Goal: Transaction & Acquisition: Purchase product/service

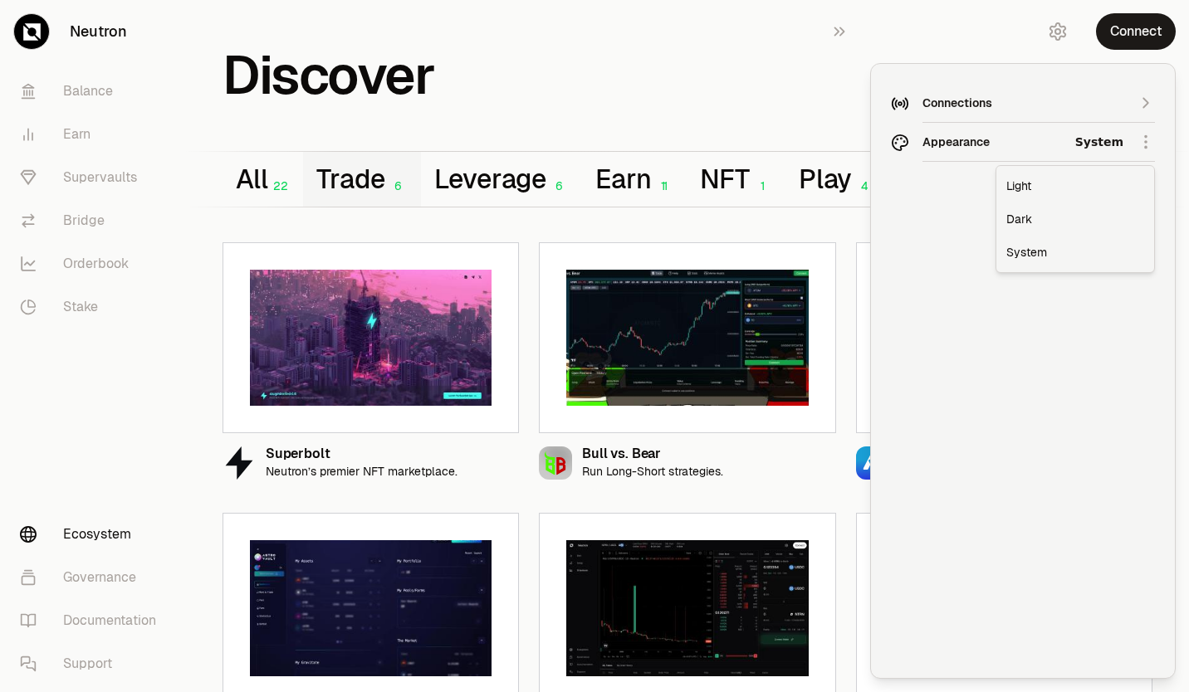
click at [999, 142] on html "Neutron Balance Earn Supervaults Bridge Orderbook Stake Ecosystem Governance Do…" at bounding box center [594, 382] width 1189 height 764
click at [1018, 222] on div "Dark" at bounding box center [1075, 219] width 151 height 33
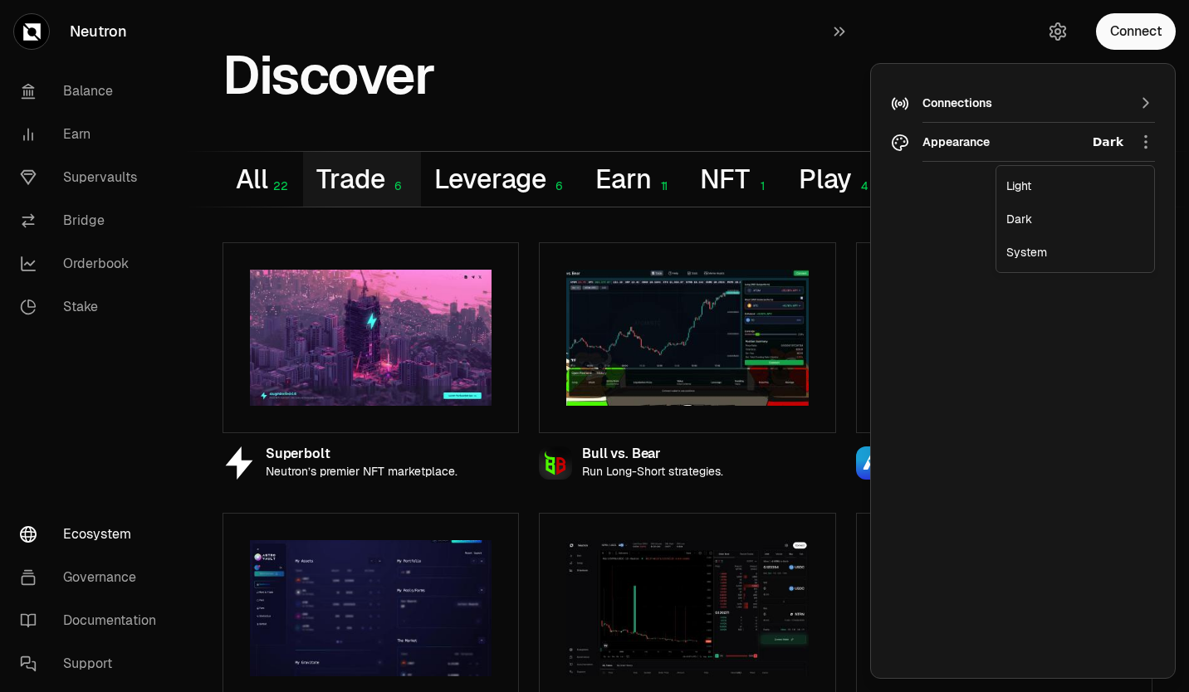
click at [982, 138] on html "Neutron Balance Earn Supervaults Bridge Orderbook Stake Ecosystem Governance Do…" at bounding box center [594, 382] width 1189 height 764
click at [1019, 190] on div "Light" at bounding box center [1075, 185] width 151 height 33
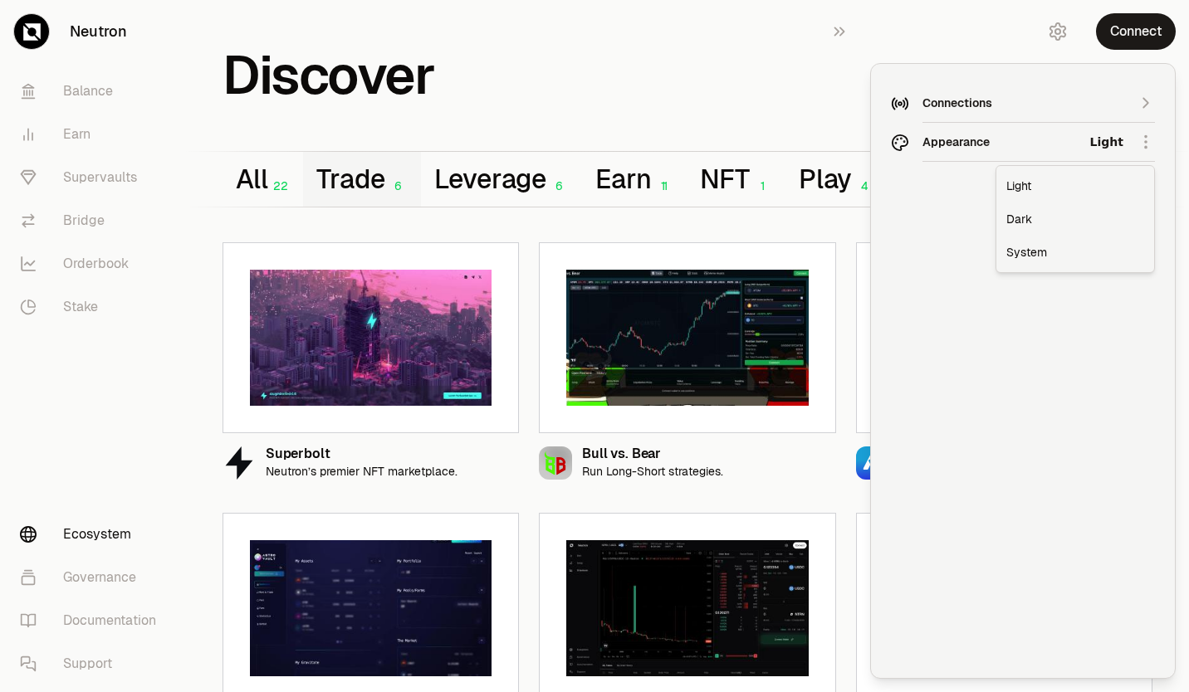
click at [1020, 144] on html "Neutron Balance Earn Supervaults Bridge Orderbook Stake Ecosystem Governance Do…" at bounding box center [594, 382] width 1189 height 764
click at [954, 99] on html "Neutron Balance Earn Supervaults Bridge Orderbook Stake Ecosystem Governance Do…" at bounding box center [594, 382] width 1189 height 764
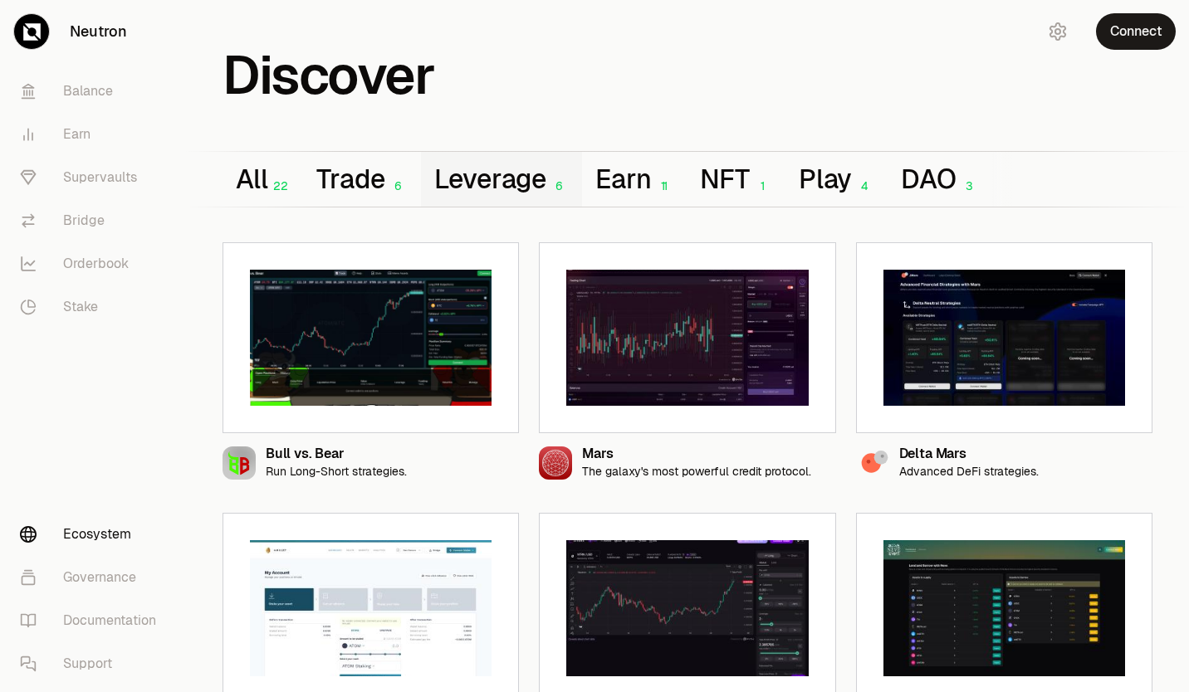
click at [517, 199] on button "Leverage 6" at bounding box center [502, 179] width 162 height 55
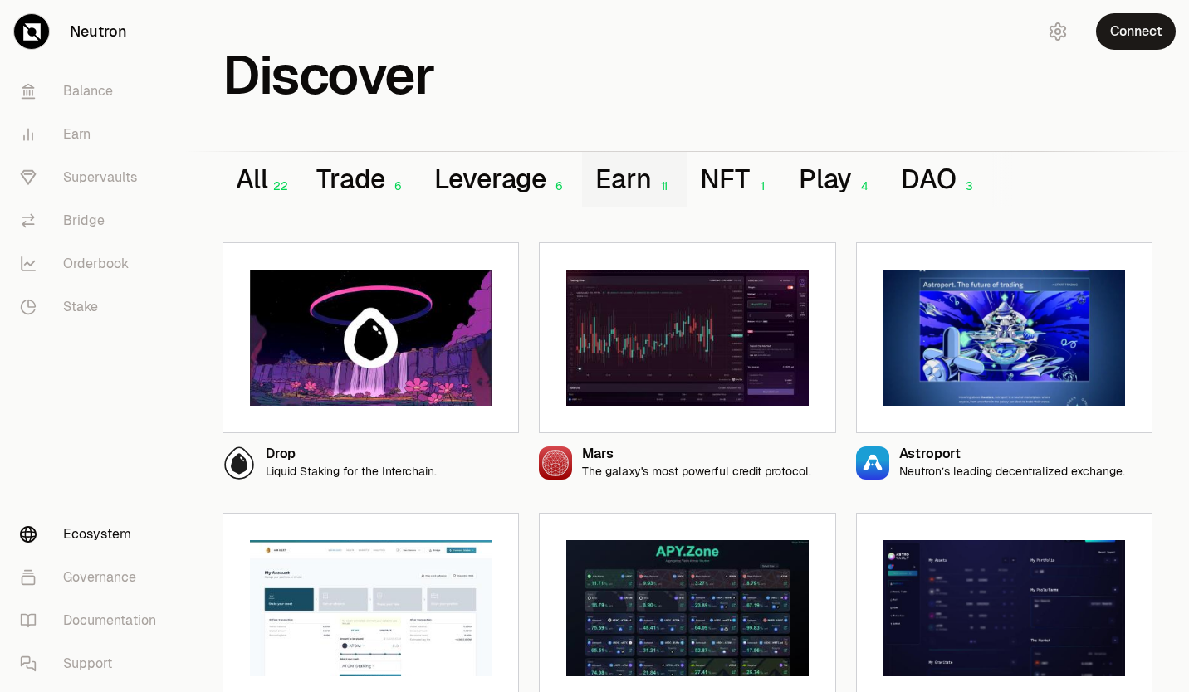
click at [615, 189] on button "Earn 11" at bounding box center [634, 179] width 105 height 55
click at [493, 336] on icon "button" at bounding box center [492, 337] width 13 height 13
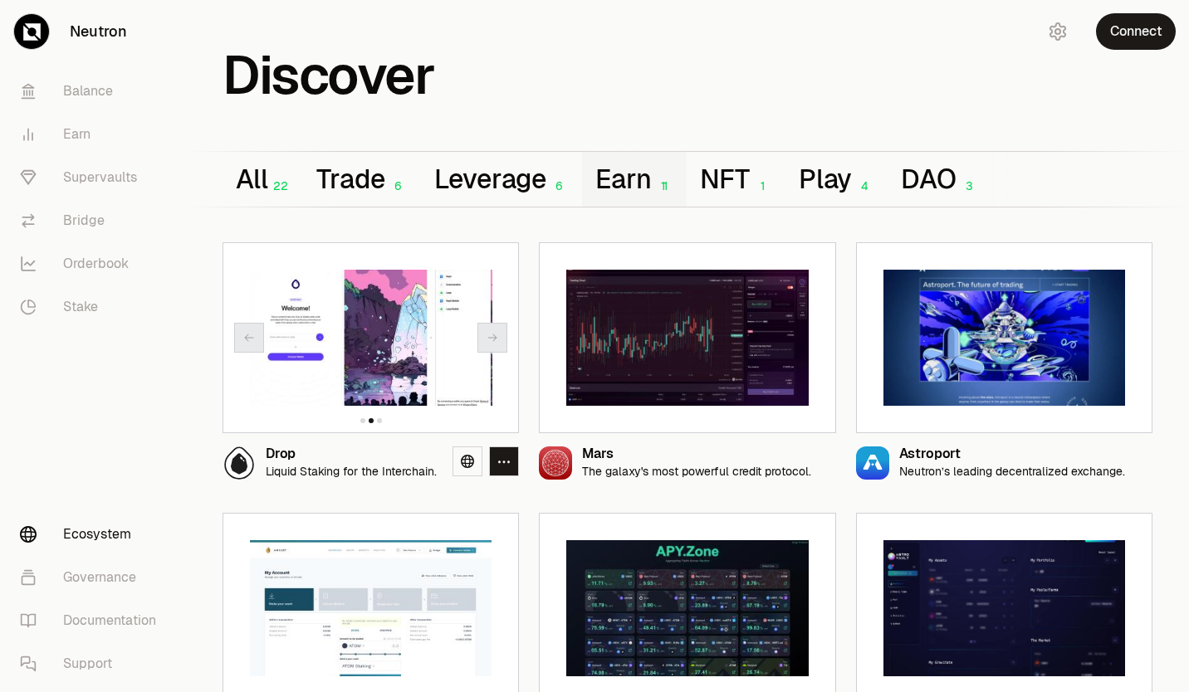
click at [493, 336] on icon "button" at bounding box center [492, 337] width 13 height 13
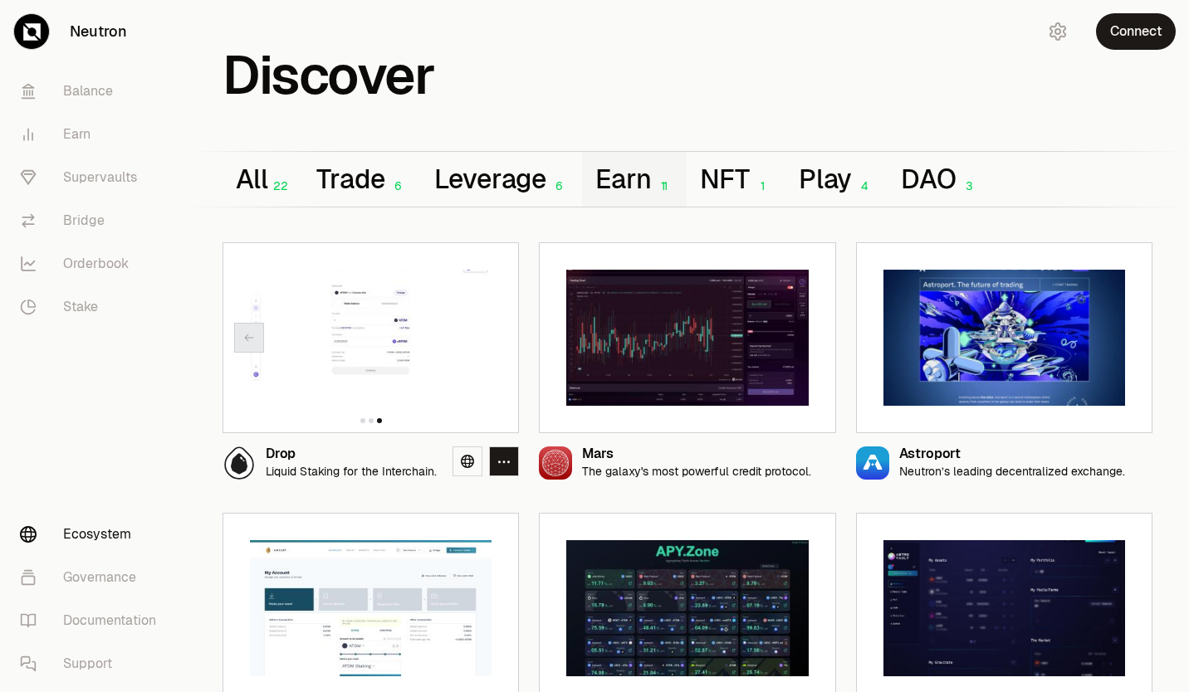
click at [493, 336] on div at bounding box center [370, 337] width 296 height 191
click at [254, 340] on icon "button" at bounding box center [248, 337] width 13 height 13
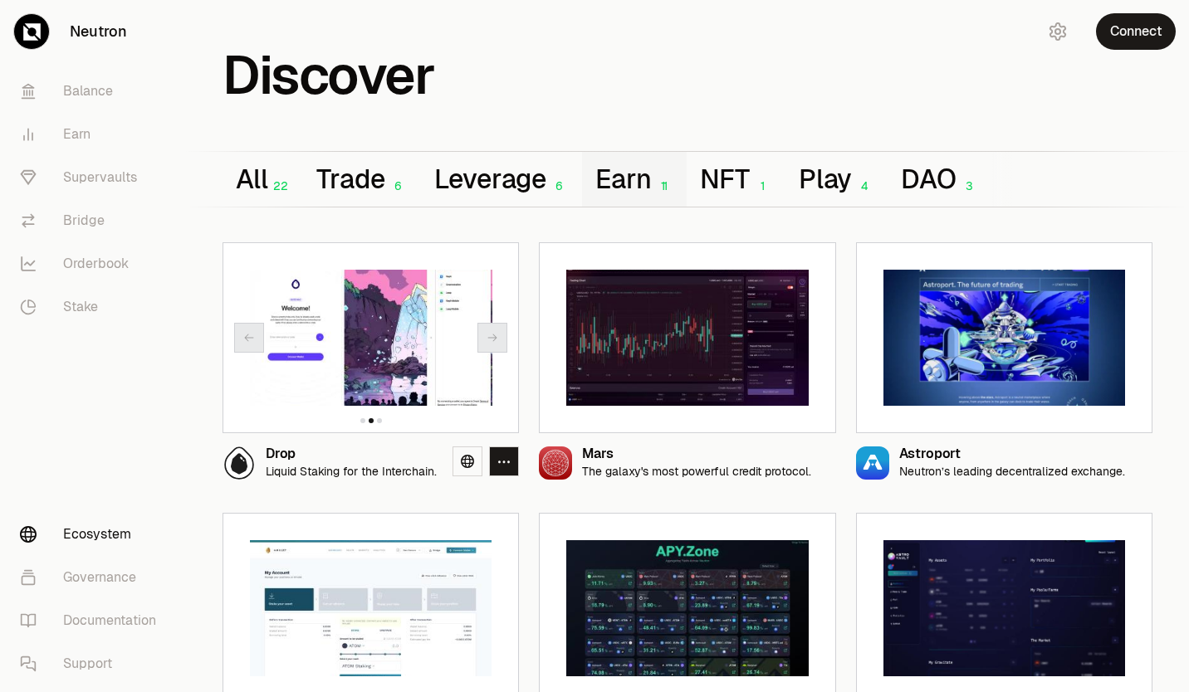
click at [254, 340] on icon "button" at bounding box center [248, 337] width 13 height 13
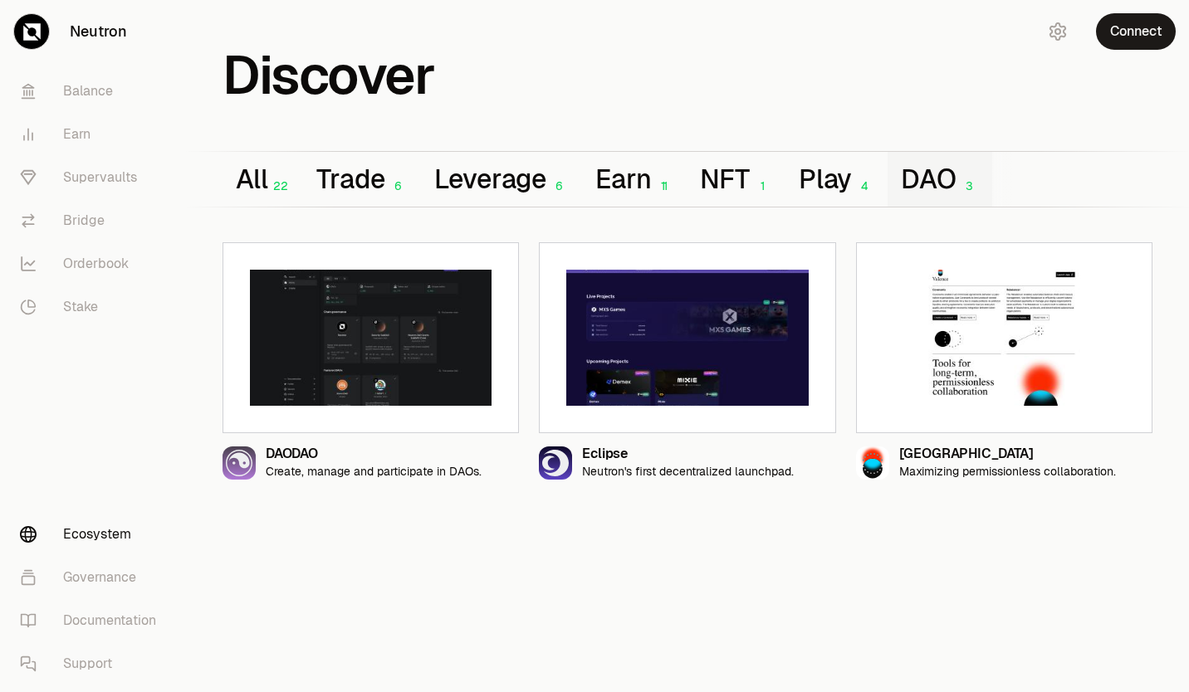
click at [933, 173] on button "DAO 3" at bounding box center [939, 179] width 104 height 55
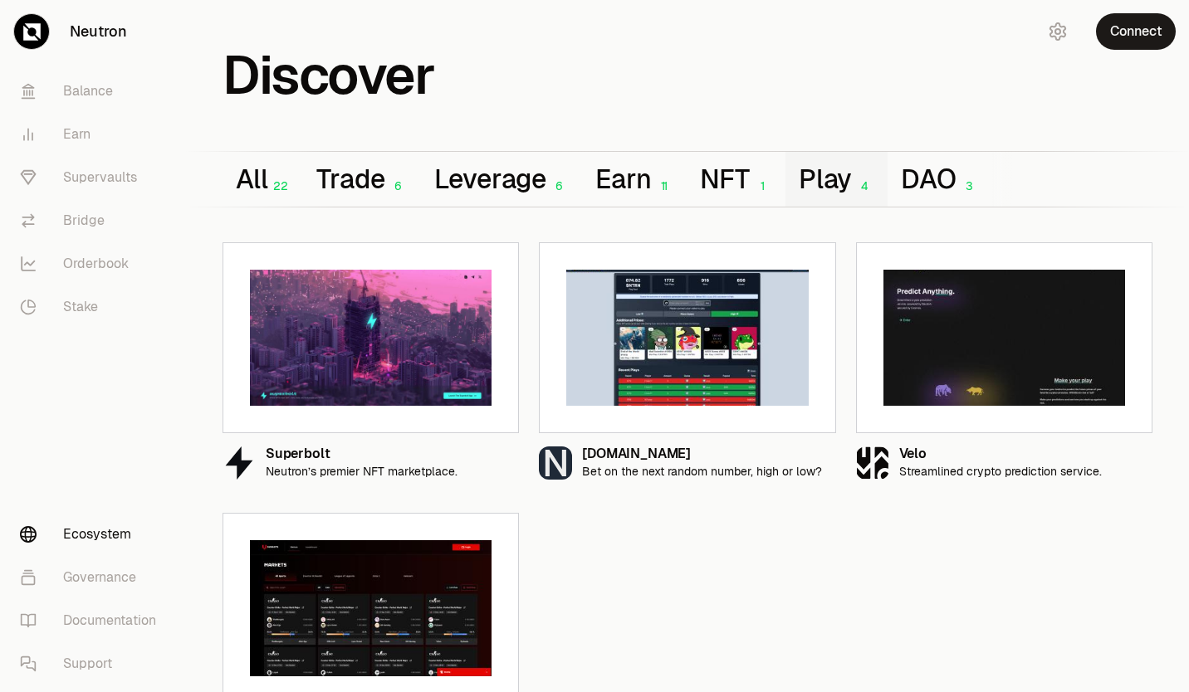
click at [843, 175] on button "Play 4" at bounding box center [836, 179] width 102 height 55
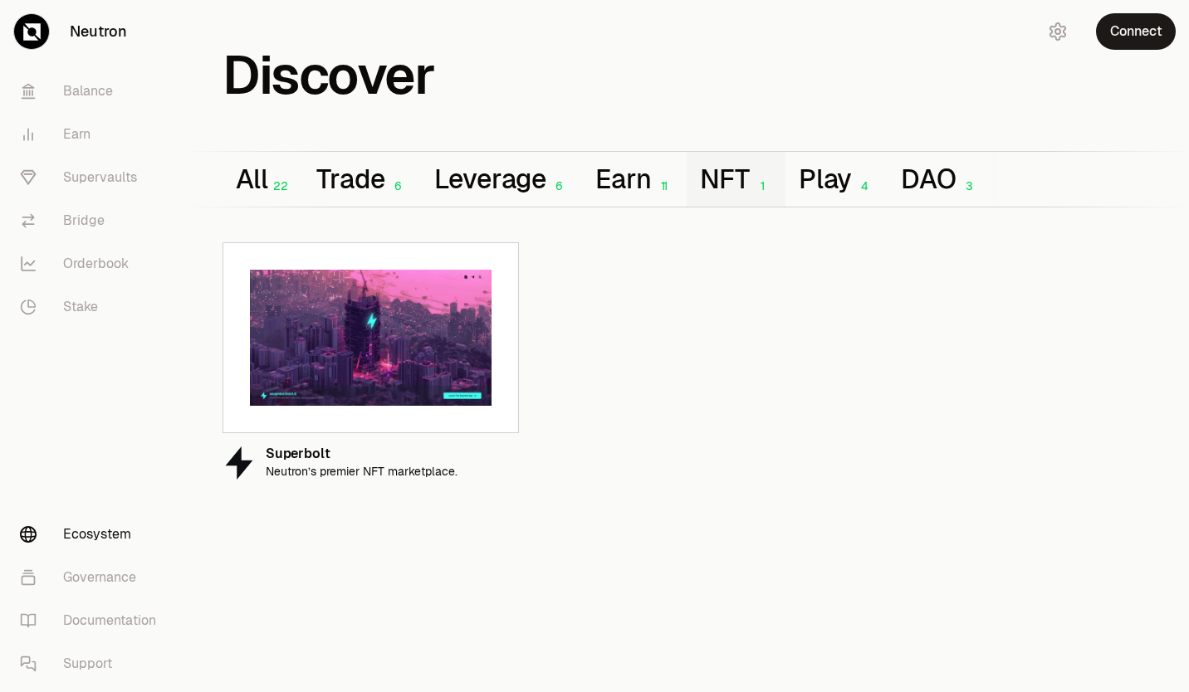
click at [746, 166] on button "NFT 1" at bounding box center [736, 179] width 98 height 55
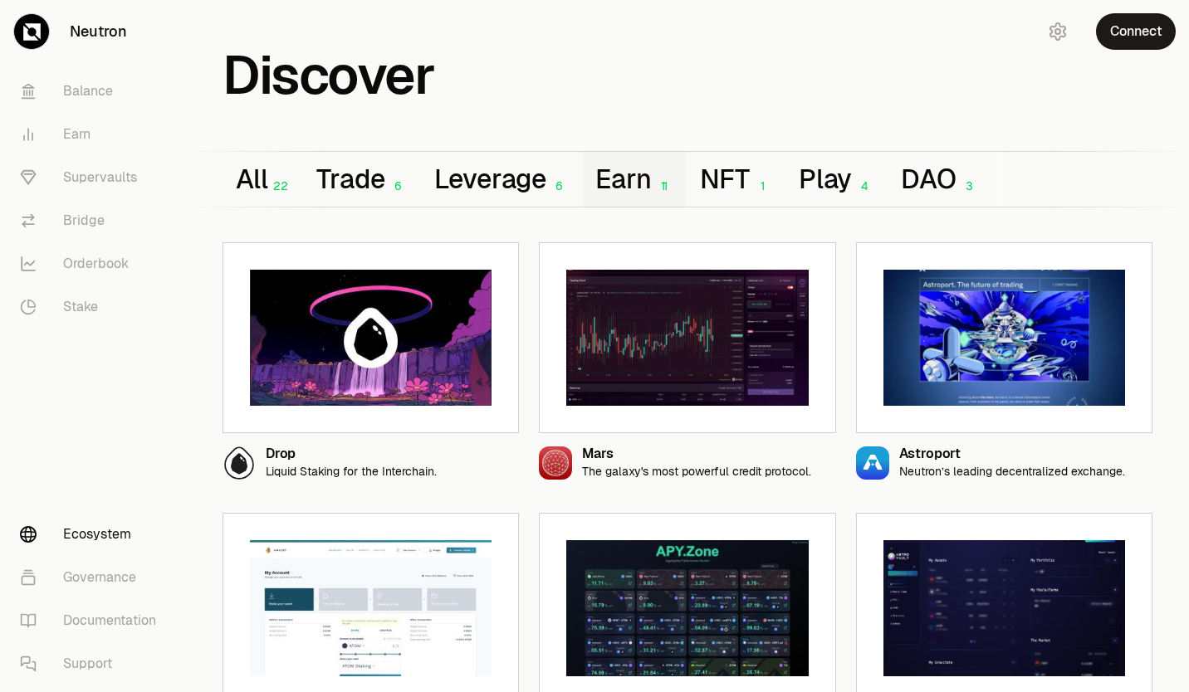
click at [644, 173] on button "Earn 11" at bounding box center [634, 179] width 105 height 55
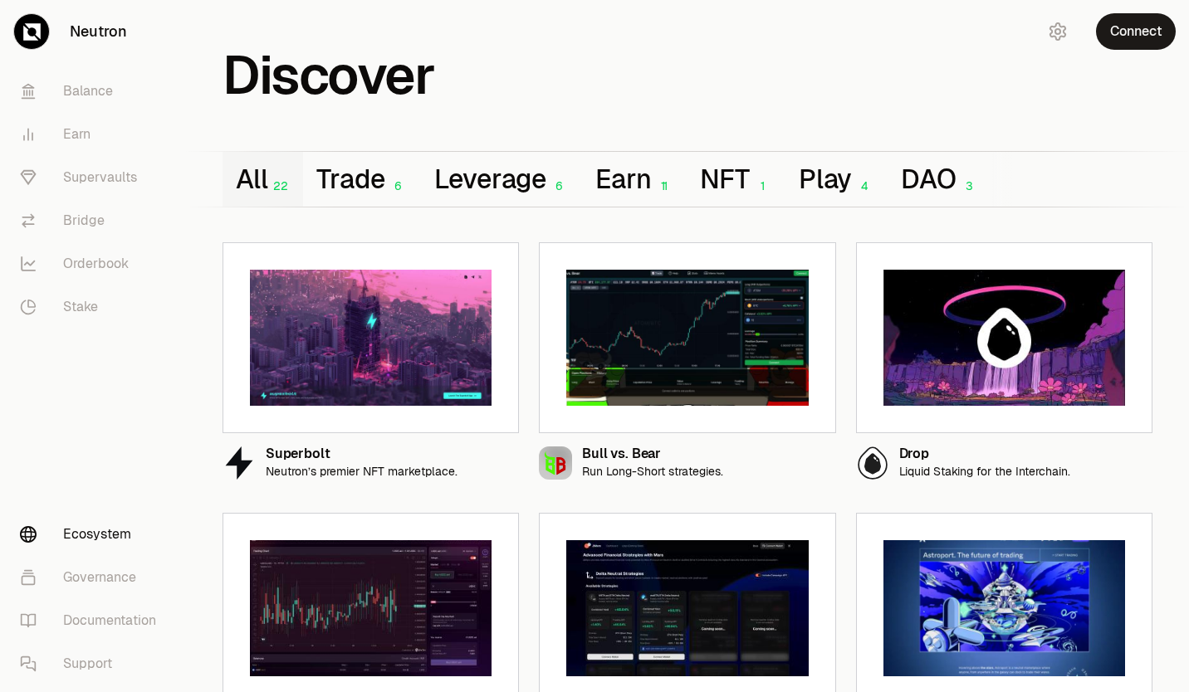
click at [261, 182] on button "All 22" at bounding box center [262, 179] width 81 height 55
click at [100, 87] on link "Balance" at bounding box center [93, 91] width 173 height 43
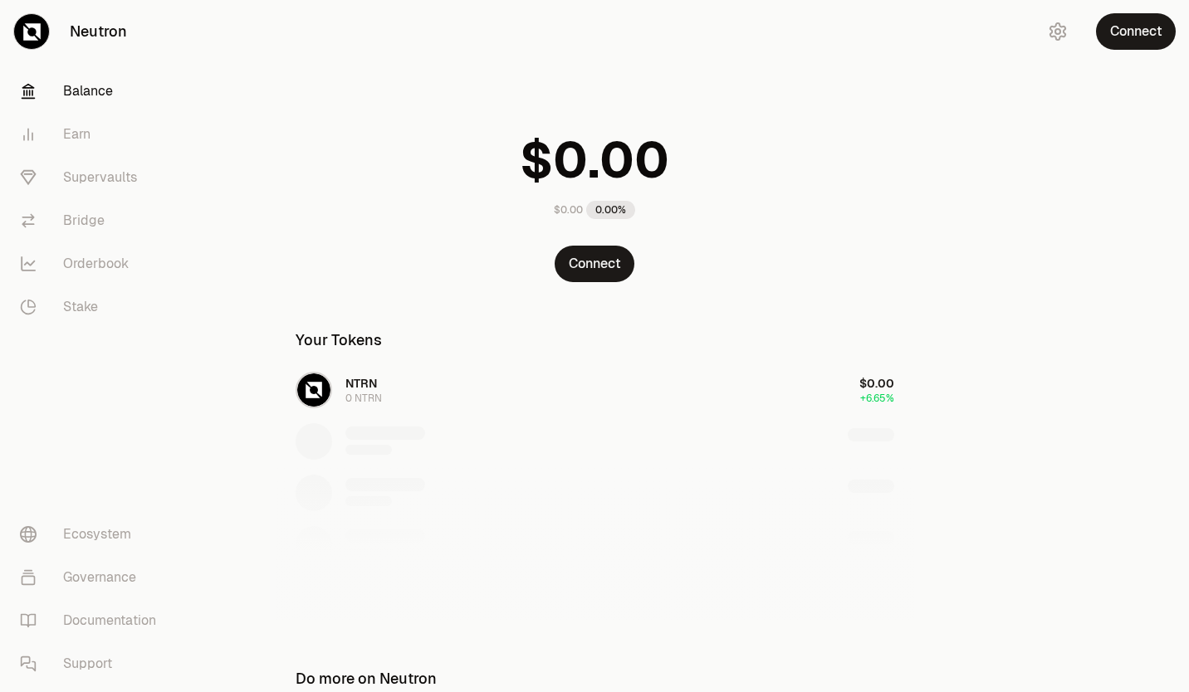
click at [596, 263] on button "Connect" at bounding box center [595, 264] width 80 height 37
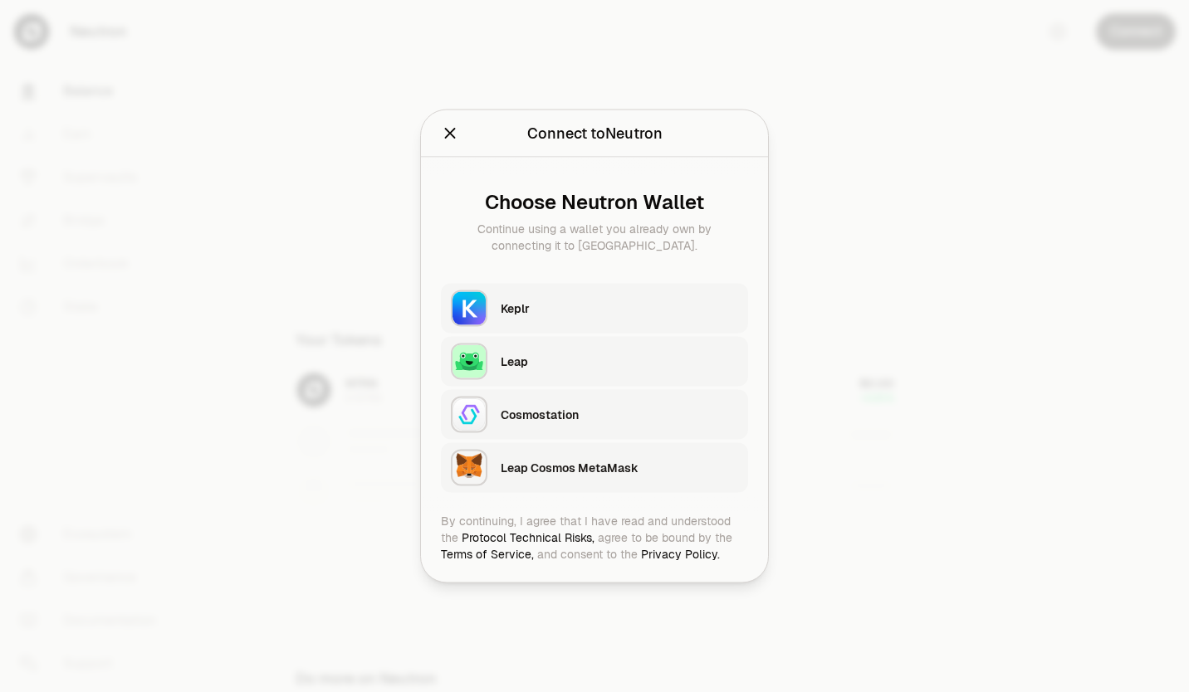
click at [455, 135] on icon "Close" at bounding box center [450, 134] width 18 height 18
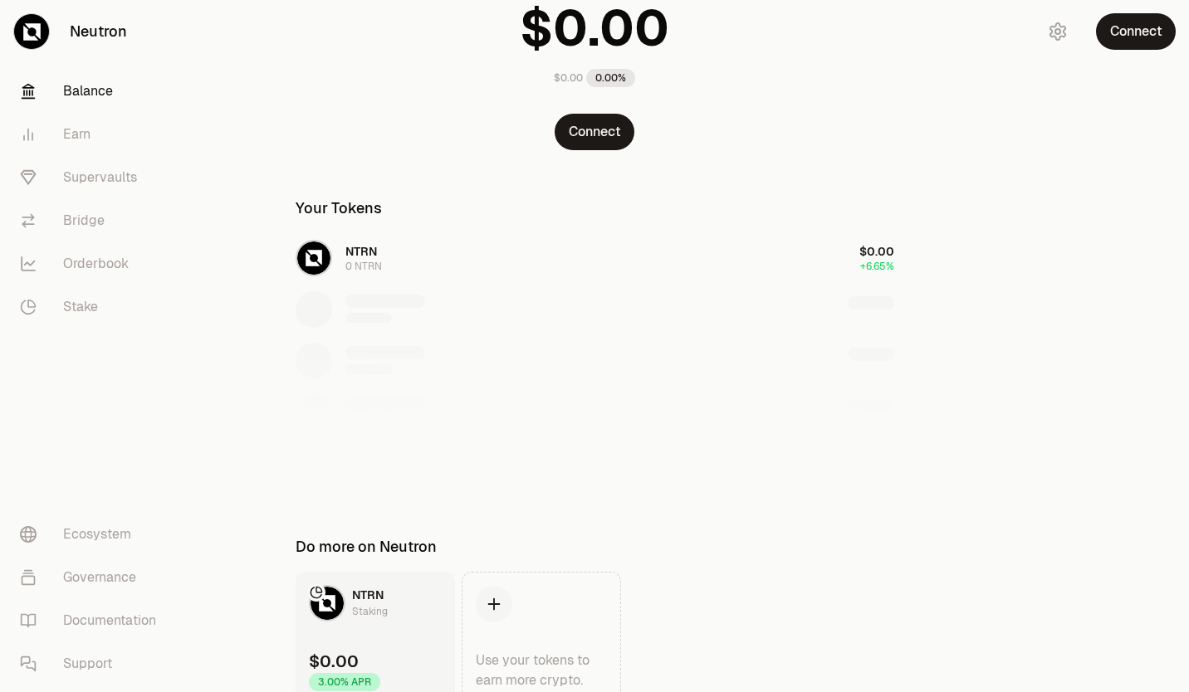
scroll to position [211, 0]
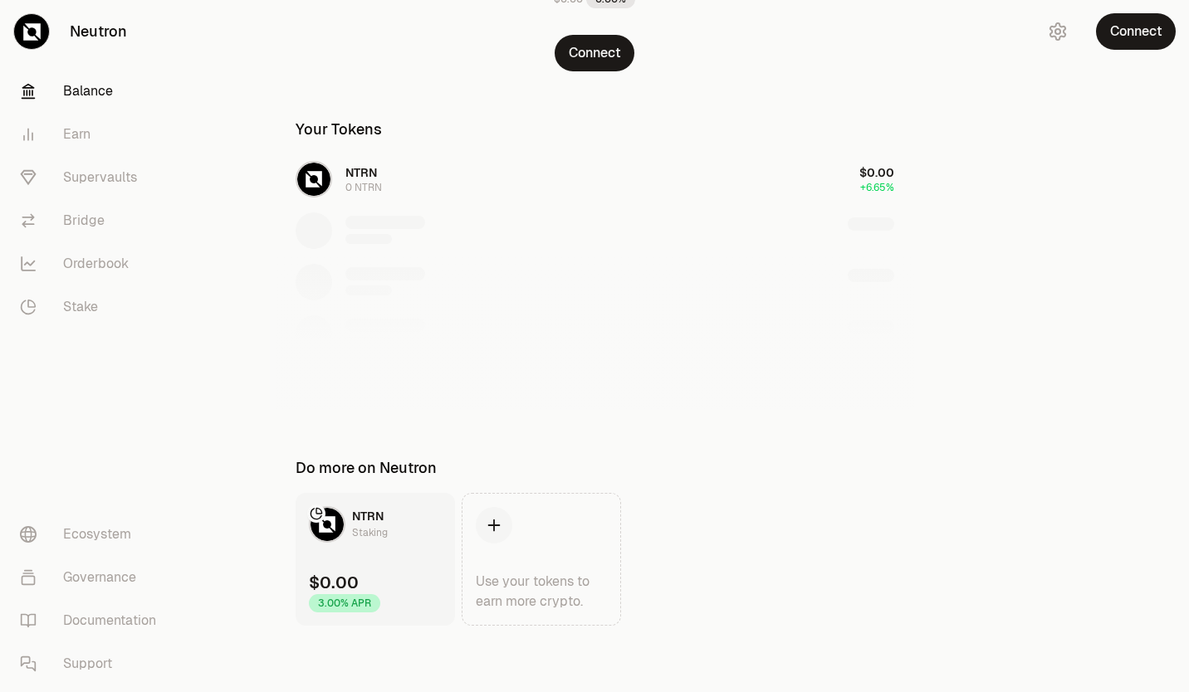
click at [85, 133] on link "Earn" at bounding box center [93, 134] width 173 height 43
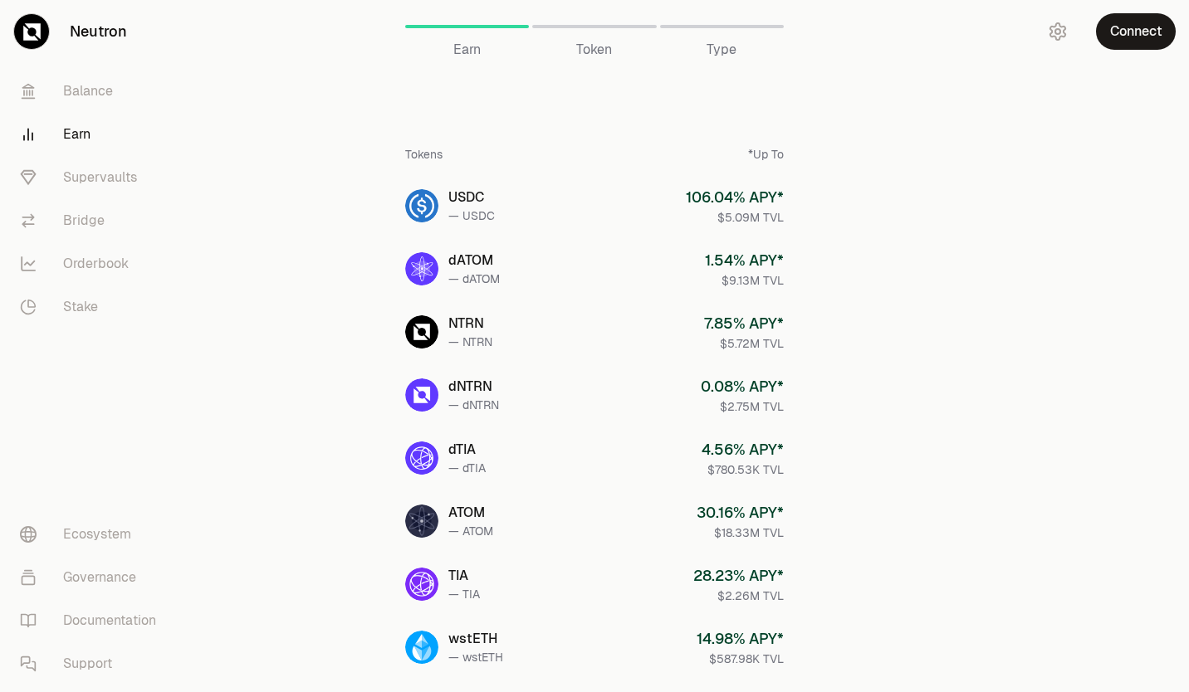
click at [601, 56] on span "Token" at bounding box center [594, 50] width 36 height 20
click at [599, 45] on span "Token" at bounding box center [594, 50] width 36 height 20
click at [479, 199] on div "USDC" at bounding box center [471, 198] width 46 height 20
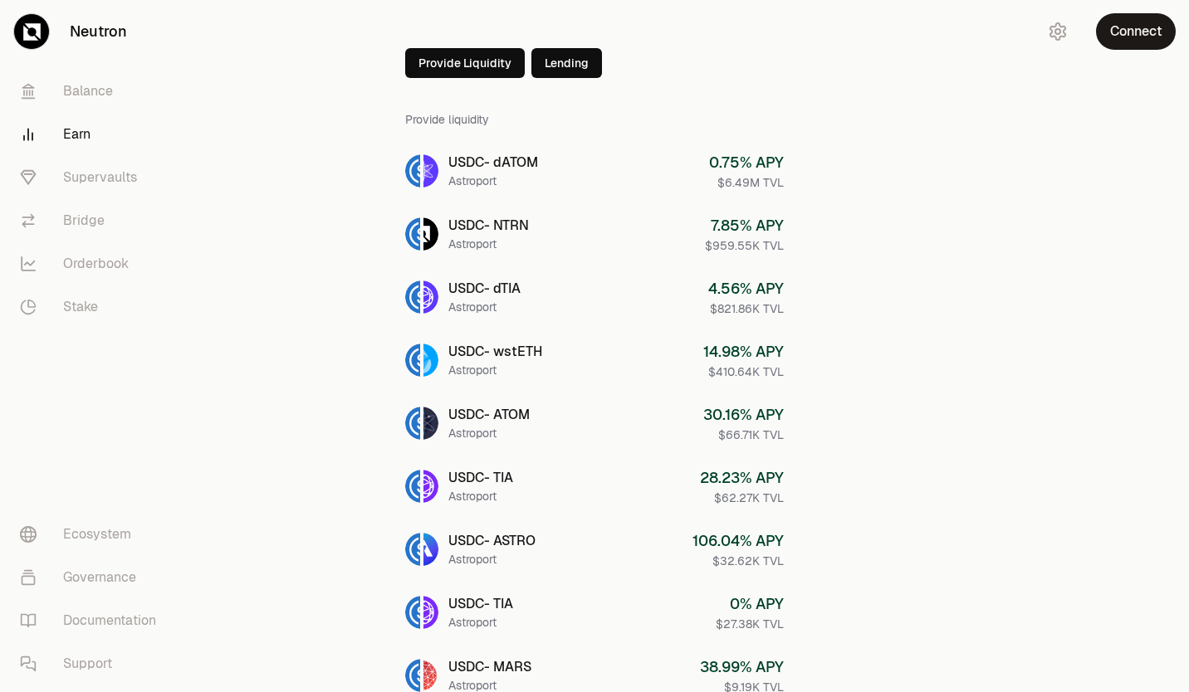
scroll to position [86, 0]
click at [493, 541] on div "USDC - ASTRO" at bounding box center [491, 540] width 87 height 20
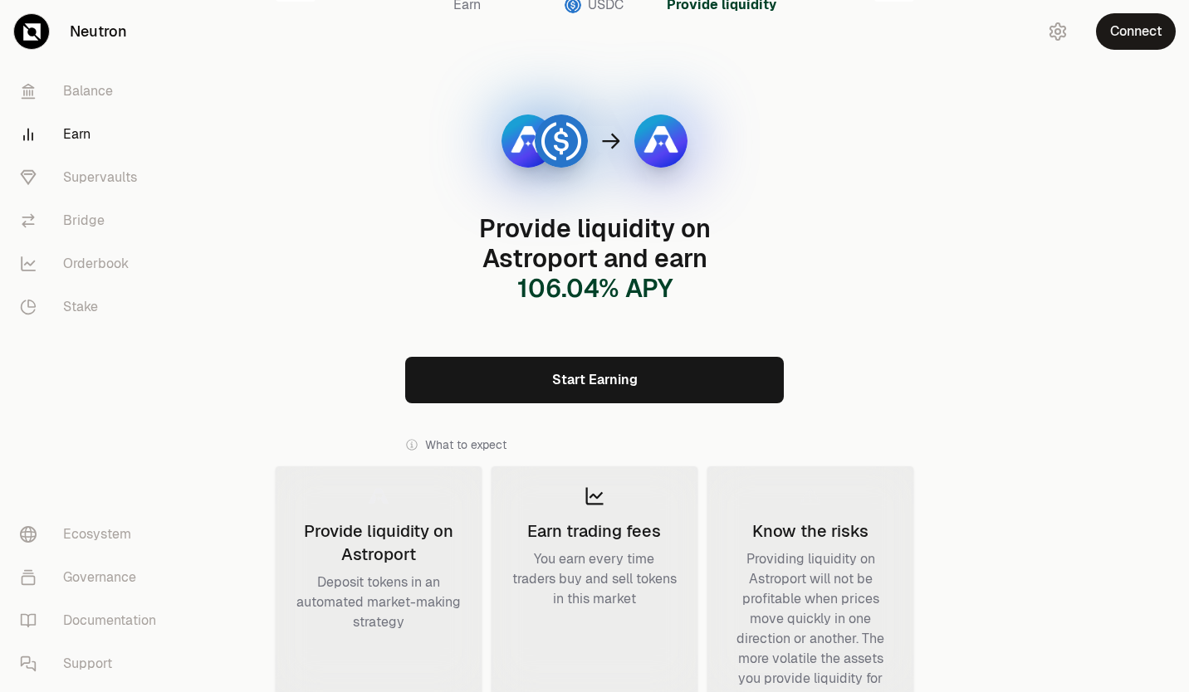
scroll to position [48, 0]
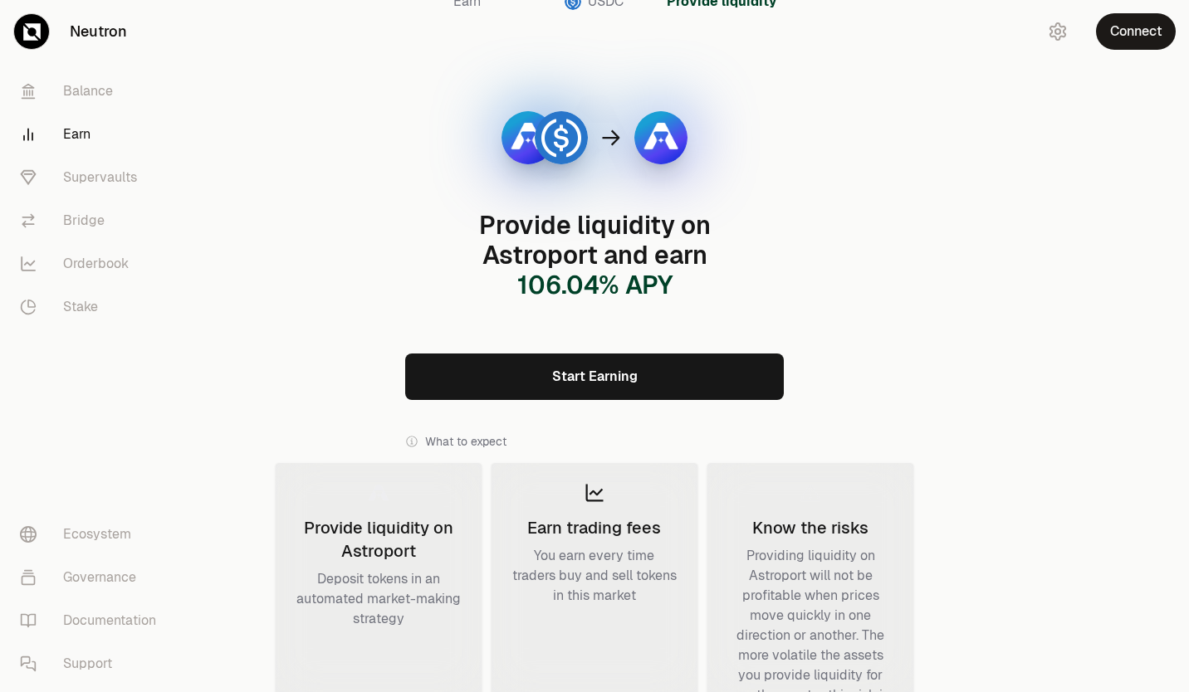
click at [600, 387] on link "Start Earning" at bounding box center [594, 377] width 379 height 46
click at [122, 179] on link "Supervaults" at bounding box center [93, 177] width 173 height 43
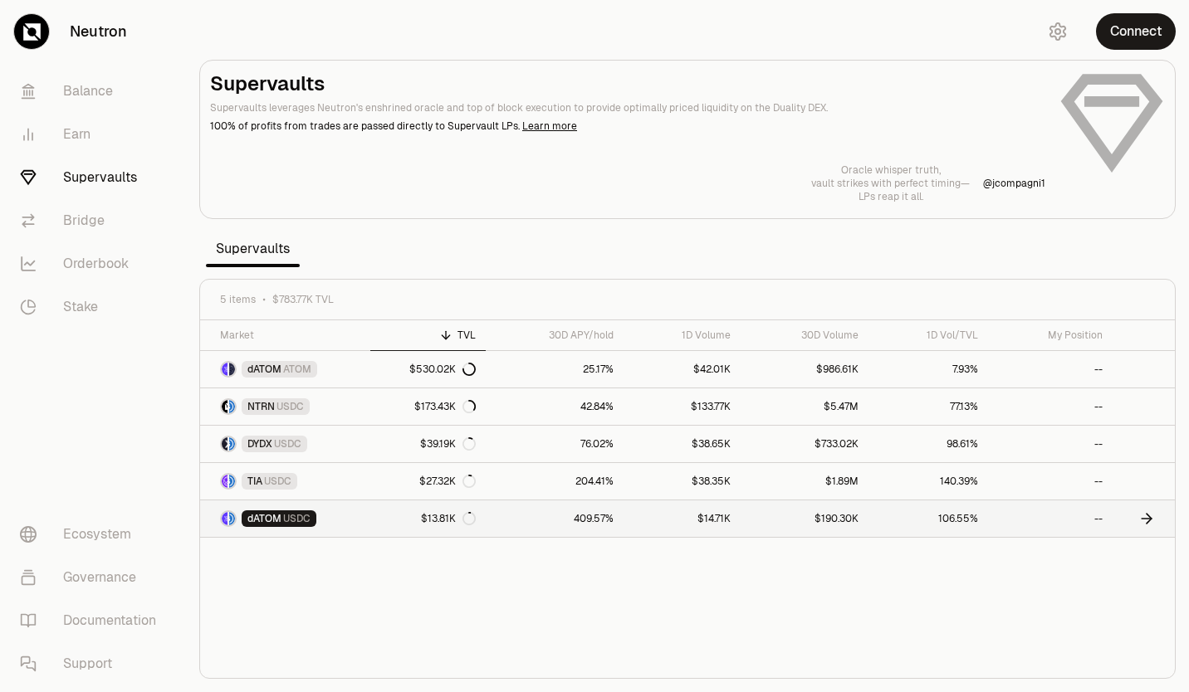
click at [278, 517] on span "dATOM" at bounding box center [264, 518] width 34 height 13
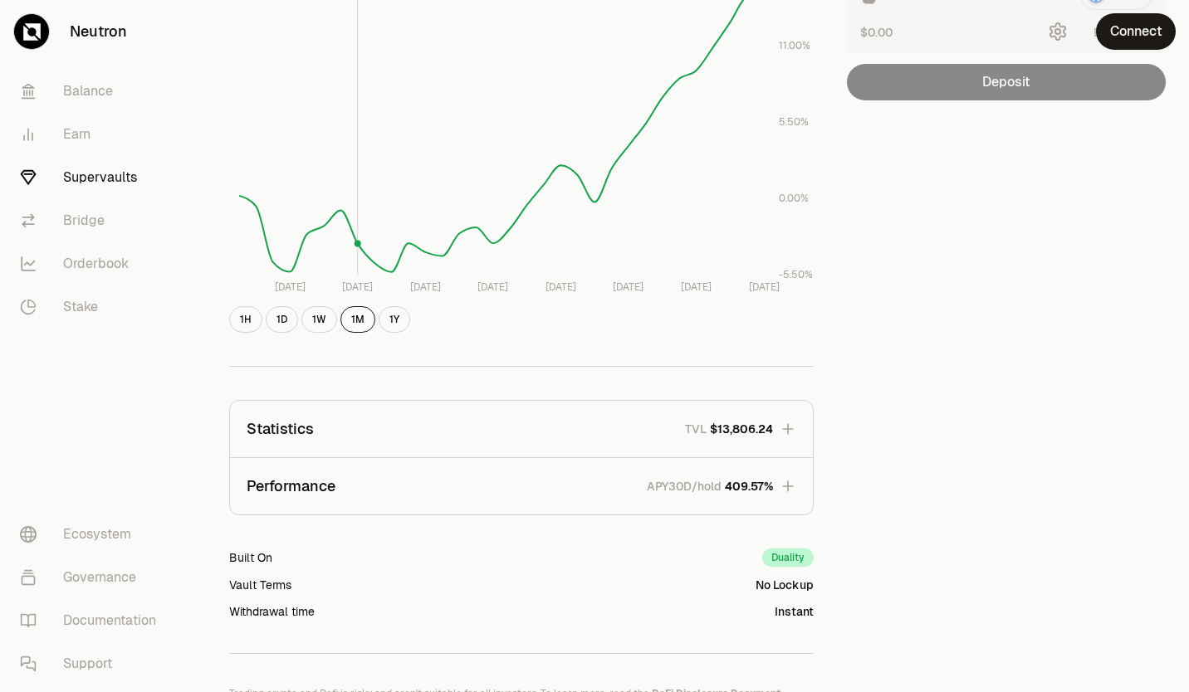
scroll to position [393, 0]
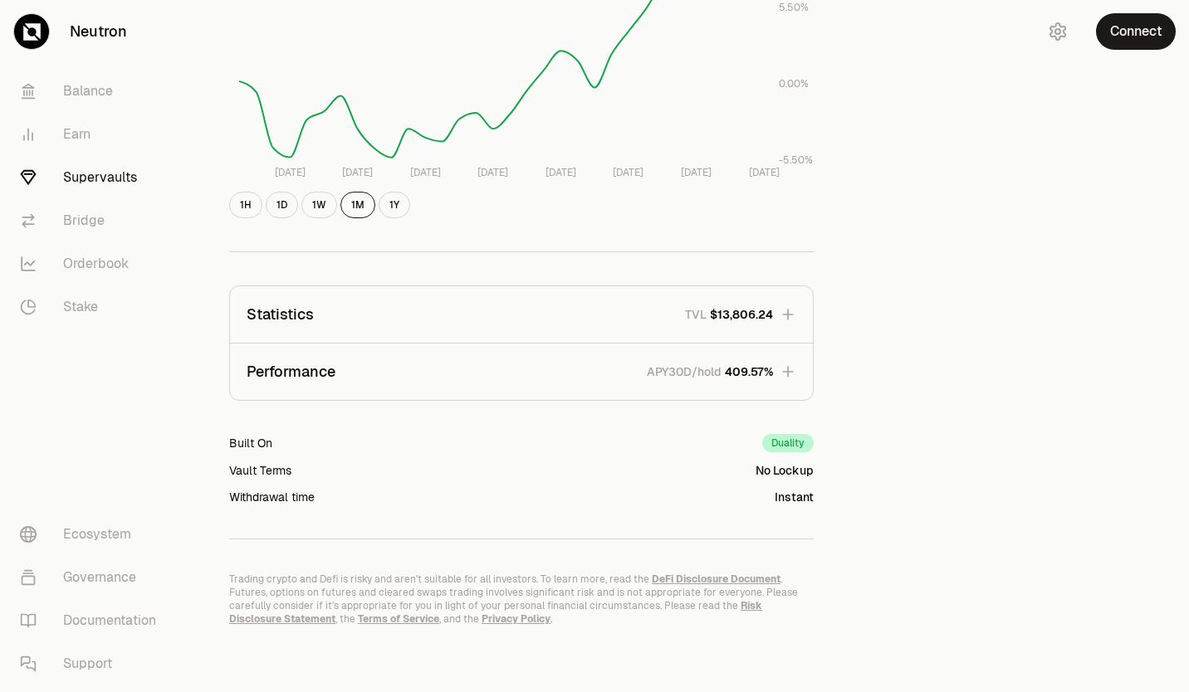
click at [354, 316] on button "Statistics TVL $13,806.24" at bounding box center [521, 314] width 583 height 56
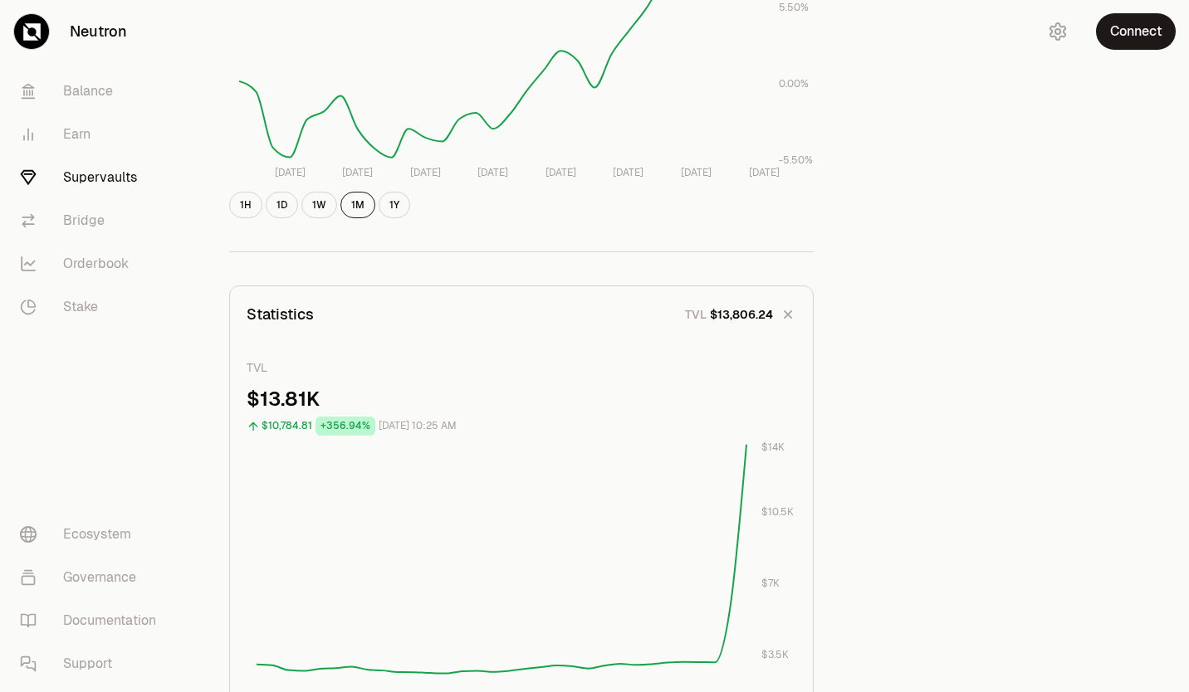
click at [354, 316] on button "Statistics TVL $13,806.24" at bounding box center [521, 314] width 583 height 56
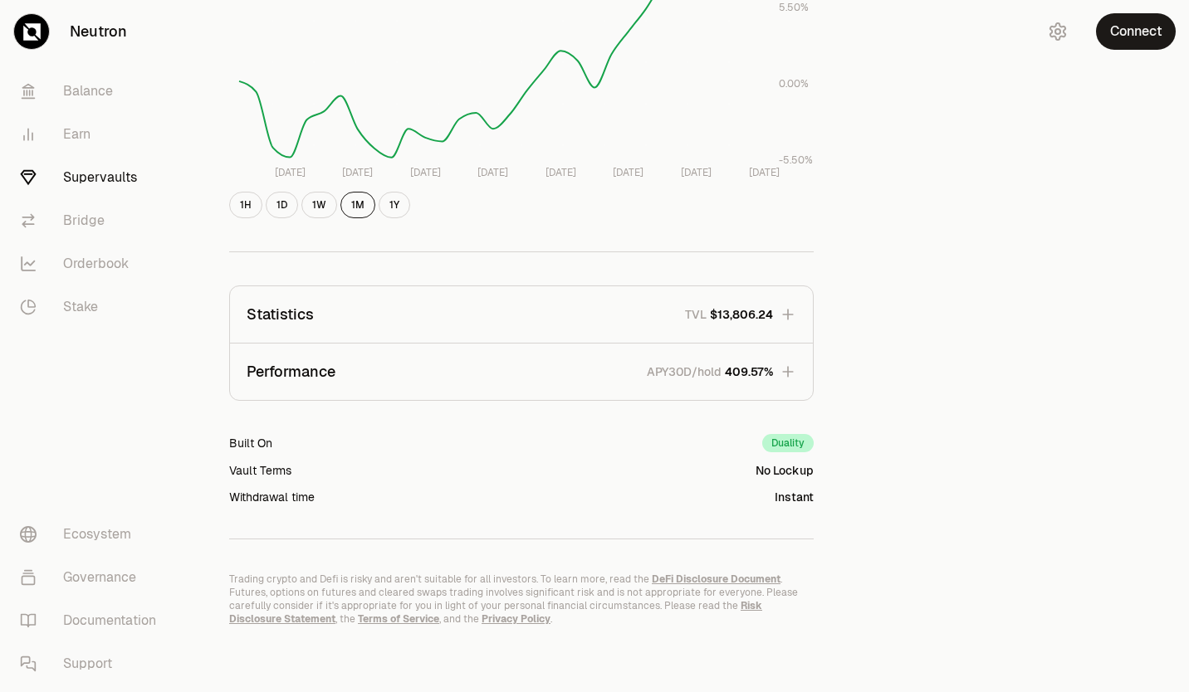
click at [355, 370] on button "Performance APY30D/hold 409.57%" at bounding box center [521, 372] width 583 height 56
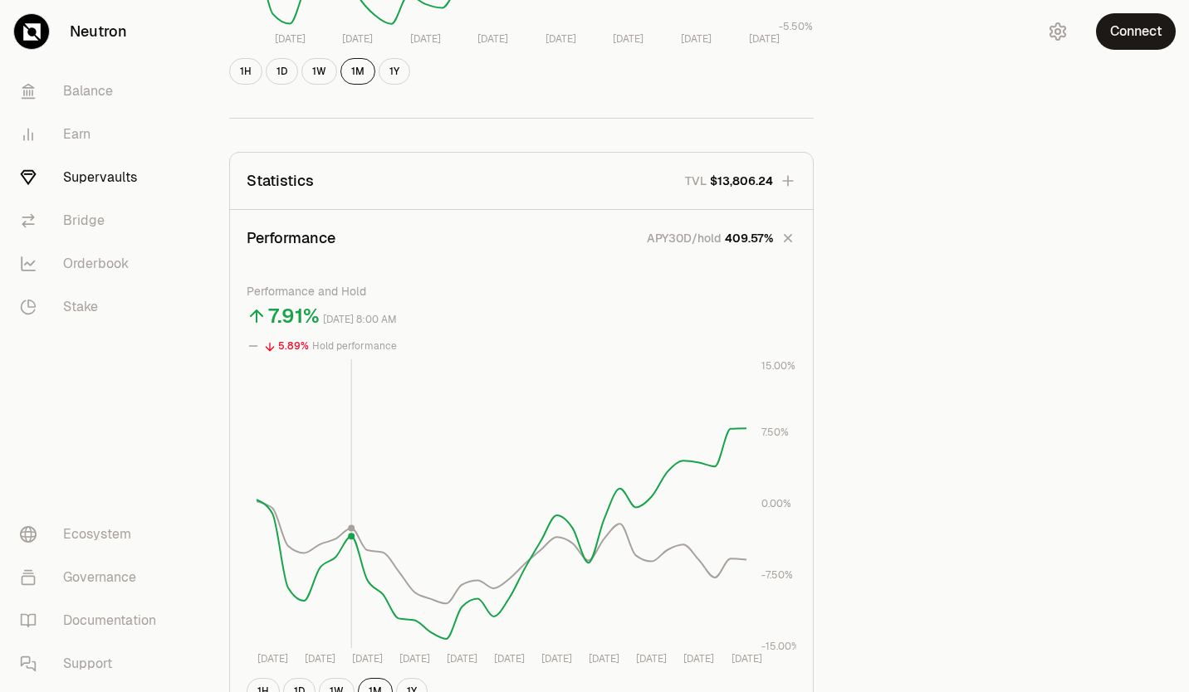
scroll to position [590, 0]
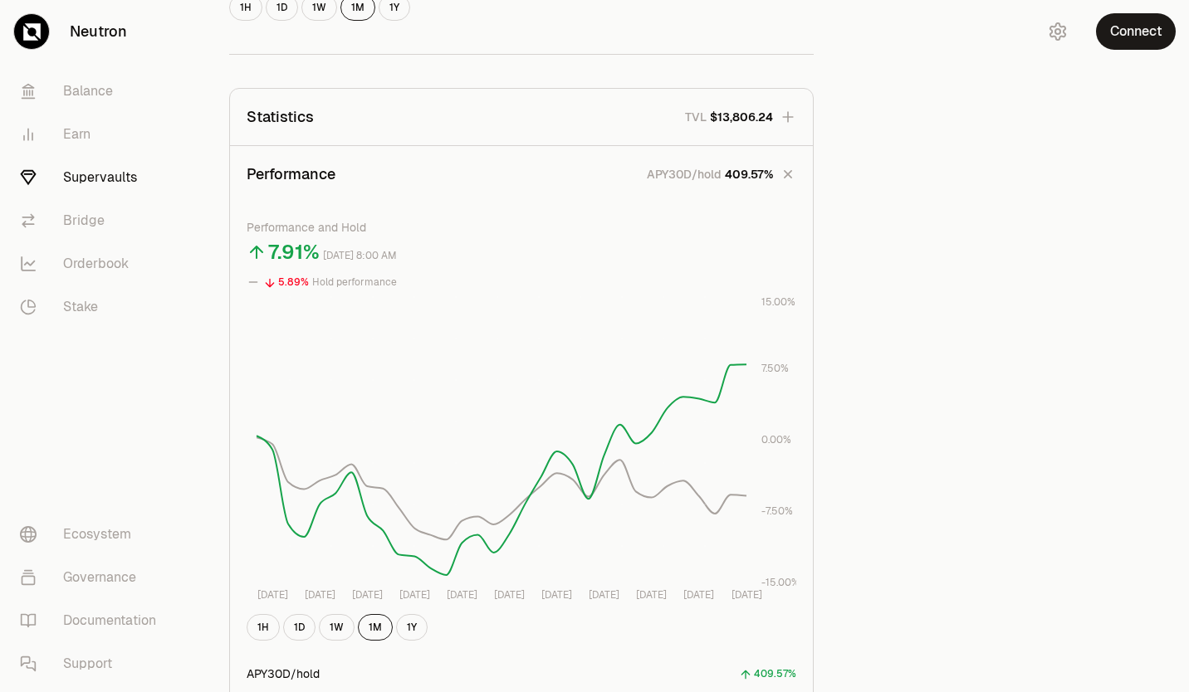
click at [382, 174] on button "Performance APY30D/hold 409.57%" at bounding box center [521, 174] width 583 height 56
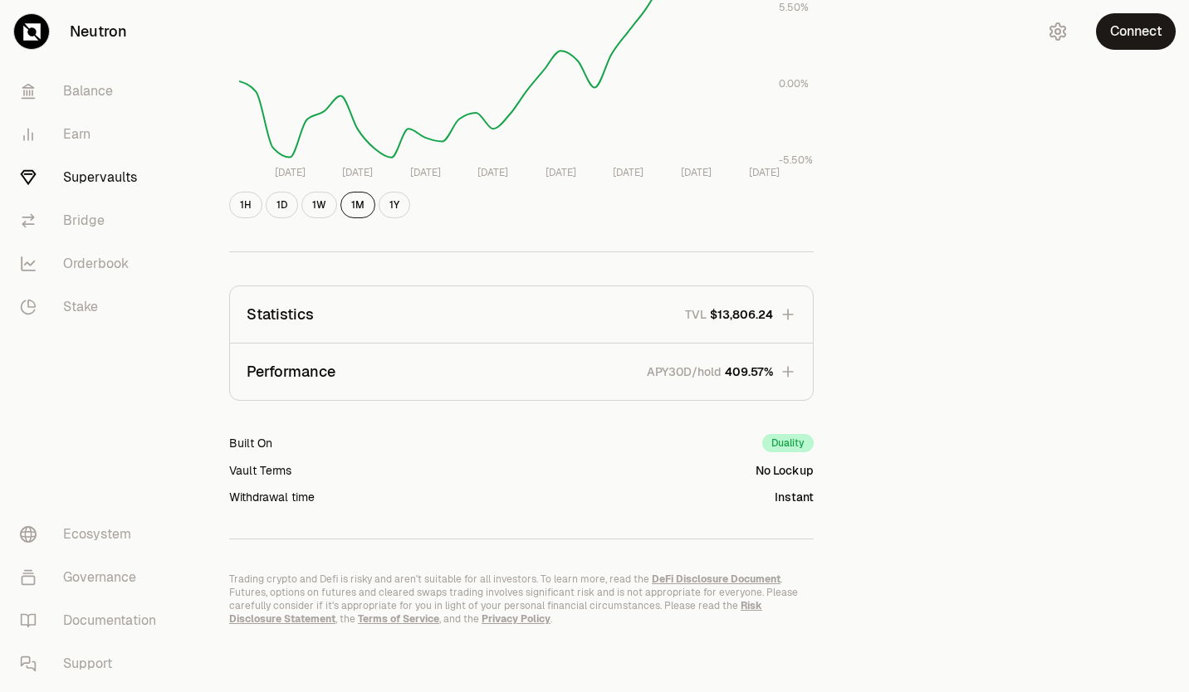
click at [342, 467] on div "Vault Terms No Lockup" at bounding box center [521, 470] width 584 height 17
click at [334, 487] on div "Built On Duality Vault Terms No Lockup Withdrawal time Instant" at bounding box center [521, 469] width 584 height 71
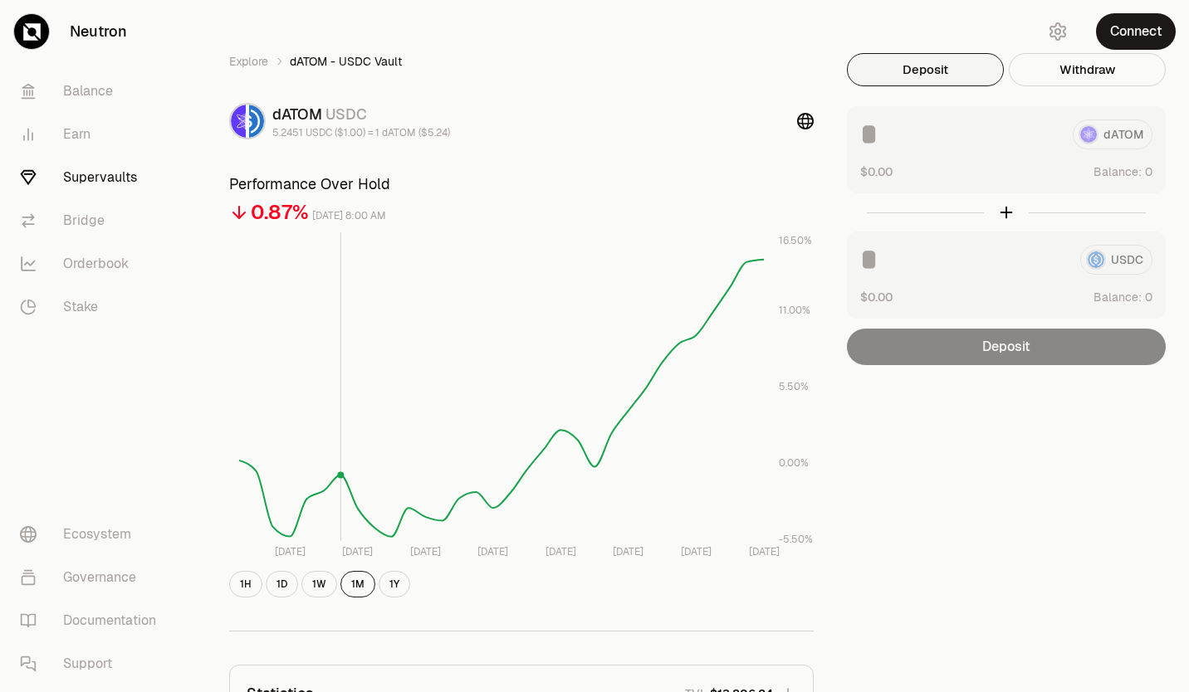
scroll to position [0, 0]
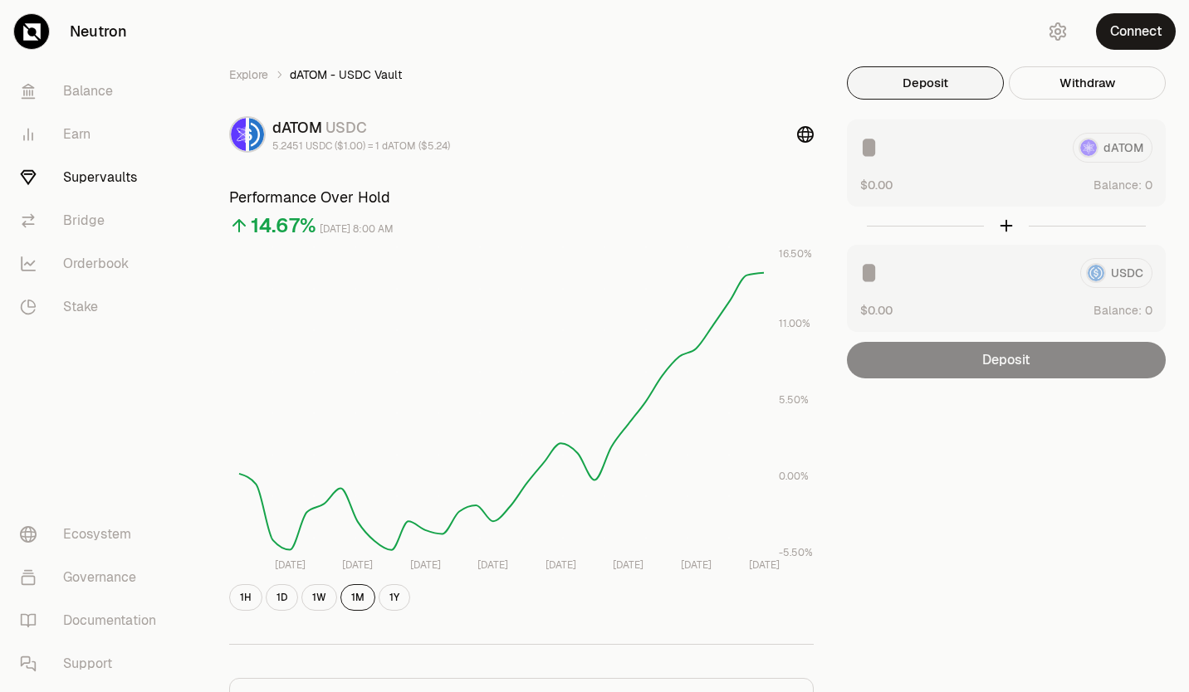
click at [87, 221] on link "Bridge" at bounding box center [93, 220] width 173 height 43
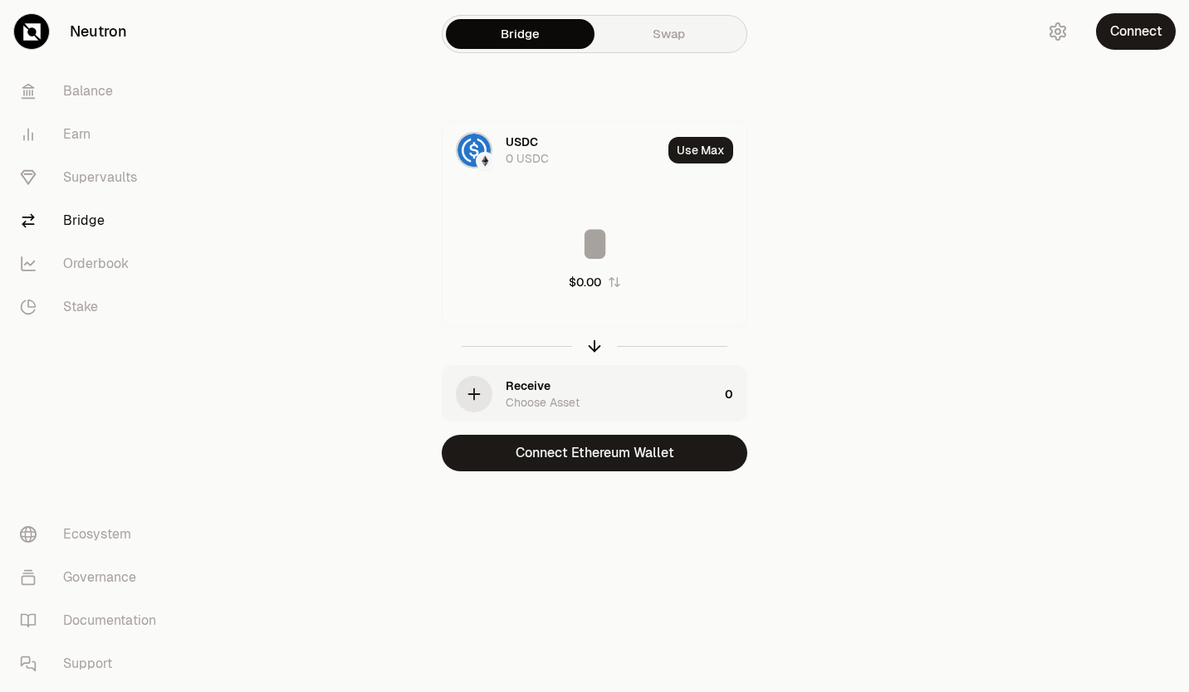
click at [516, 222] on input at bounding box center [594, 244] width 304 height 50
click at [494, 143] on div "USDC 0 USDC" at bounding box center [551, 150] width 219 height 56
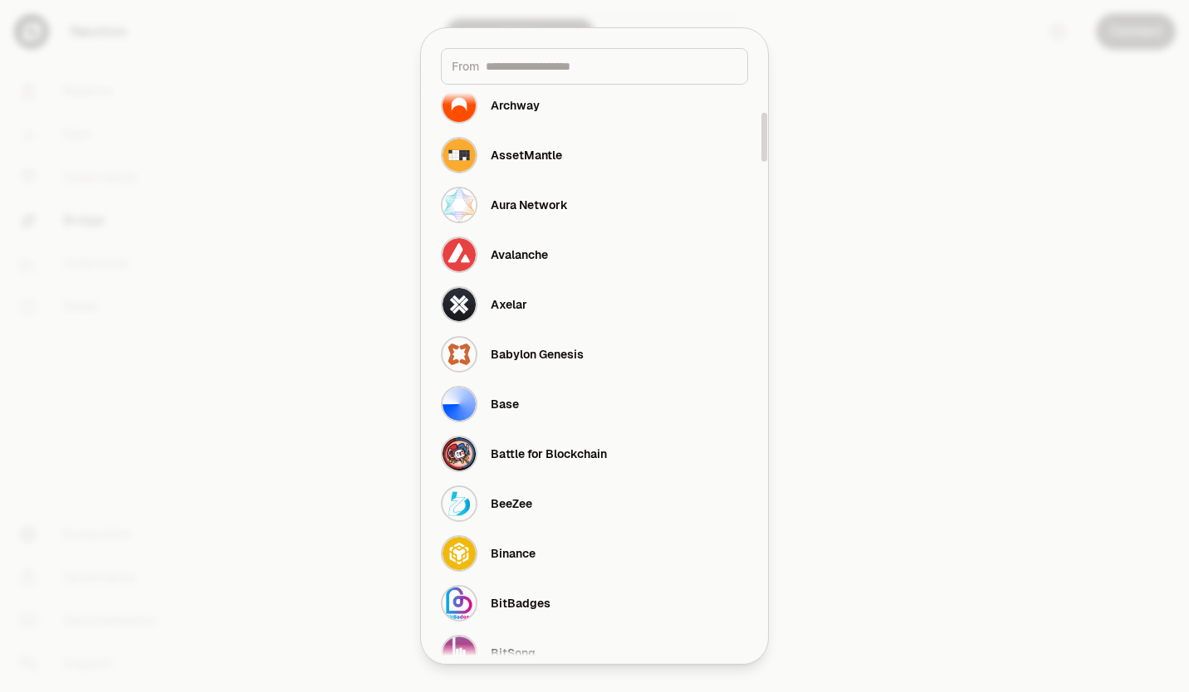
scroll to position [324, 0]
click at [505, 403] on div "Base" at bounding box center [505, 403] width 28 height 17
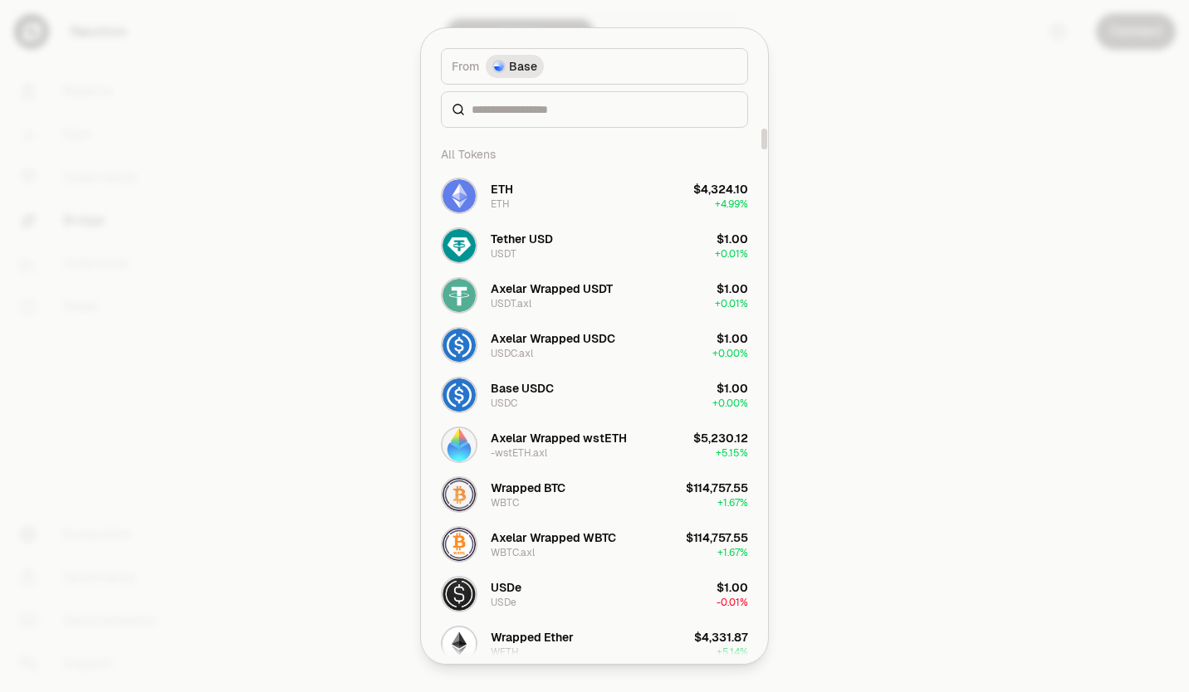
click at [534, 198] on button "ETH ETH $4,324.10 + 4.99%" at bounding box center [594, 196] width 327 height 50
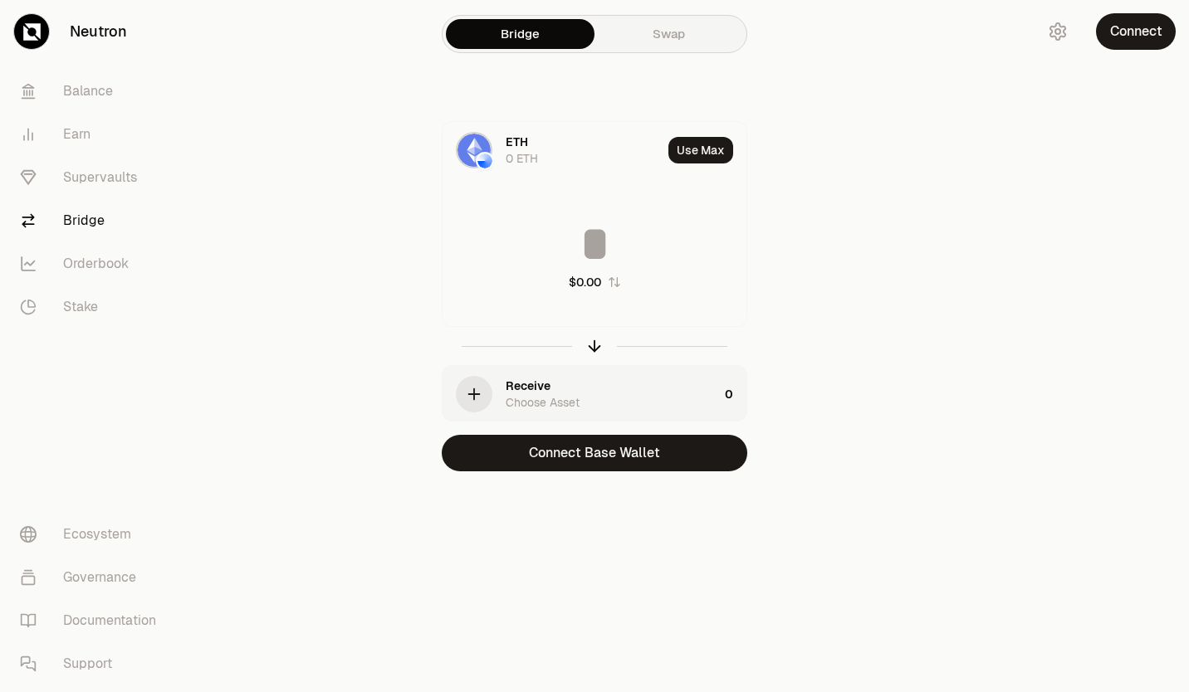
click at [565, 250] on input at bounding box center [594, 244] width 304 height 50
click at [100, 262] on link "Orderbook" at bounding box center [93, 263] width 173 height 43
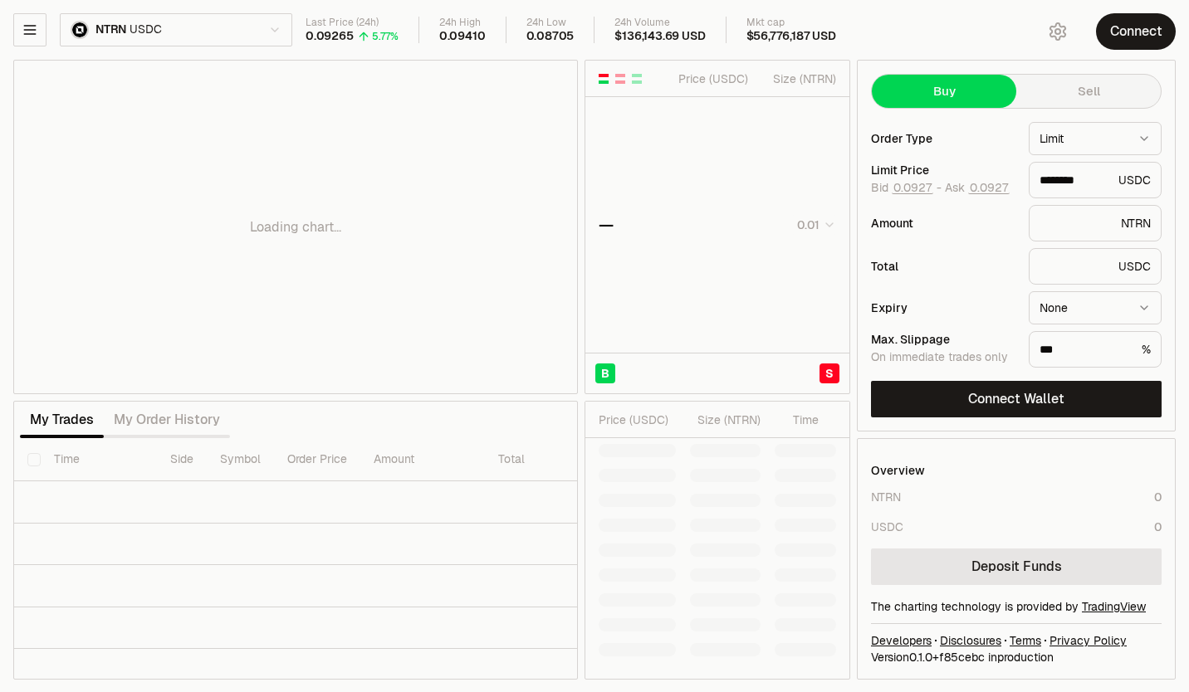
click at [0, 234] on html "Neutron Balance Earn Supervaults Bridge Orderbook Stake Ecosystem Governance Do…" at bounding box center [594, 346] width 1189 height 693
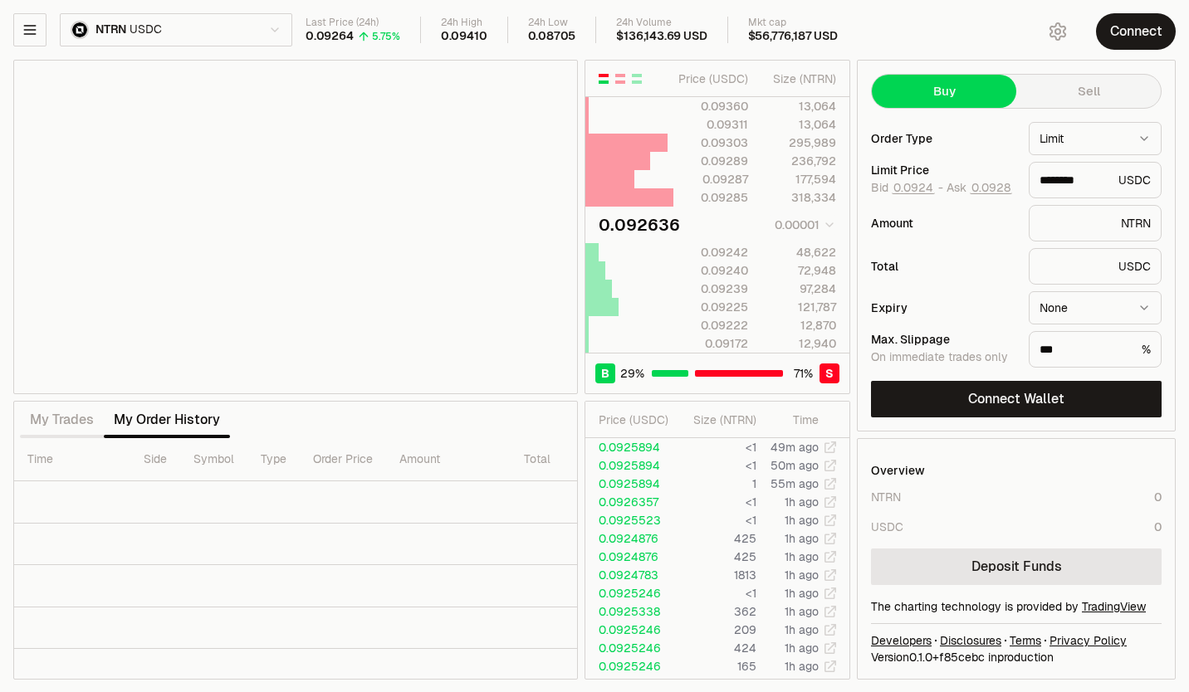
click at [5, 483] on div "NTRN USDC Last Price (24h) 0.09264 5.75% 24h High 0.09410 24h Low 0.08705 24h V…" at bounding box center [594, 346] width 1189 height 693
click at [621, 80] on div "button" at bounding box center [620, 79] width 10 height 10
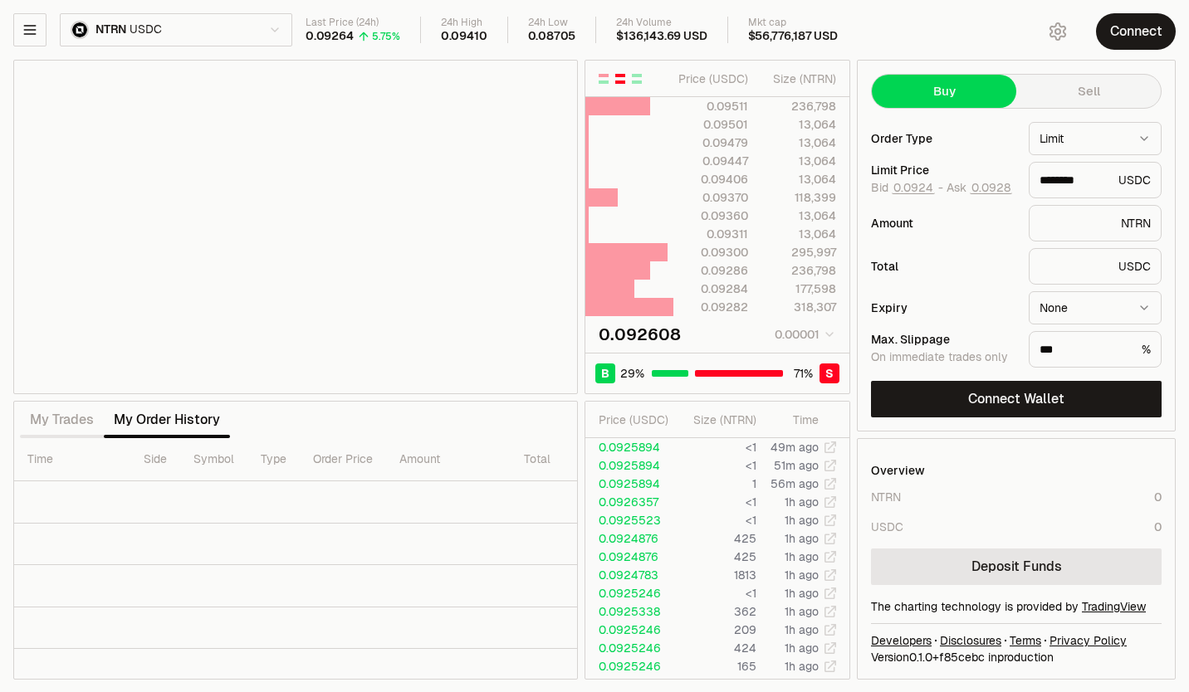
click at [632, 80] on div "button" at bounding box center [637, 79] width 10 height 10
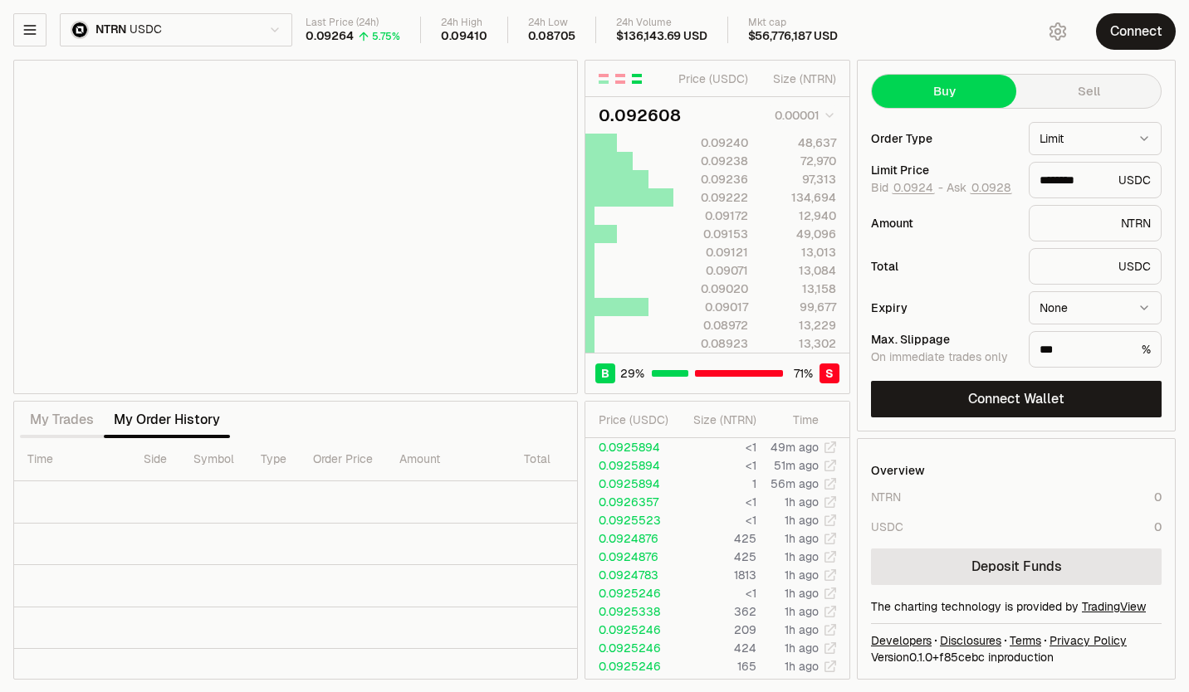
click at [600, 81] on div "button" at bounding box center [604, 82] width 10 height 3
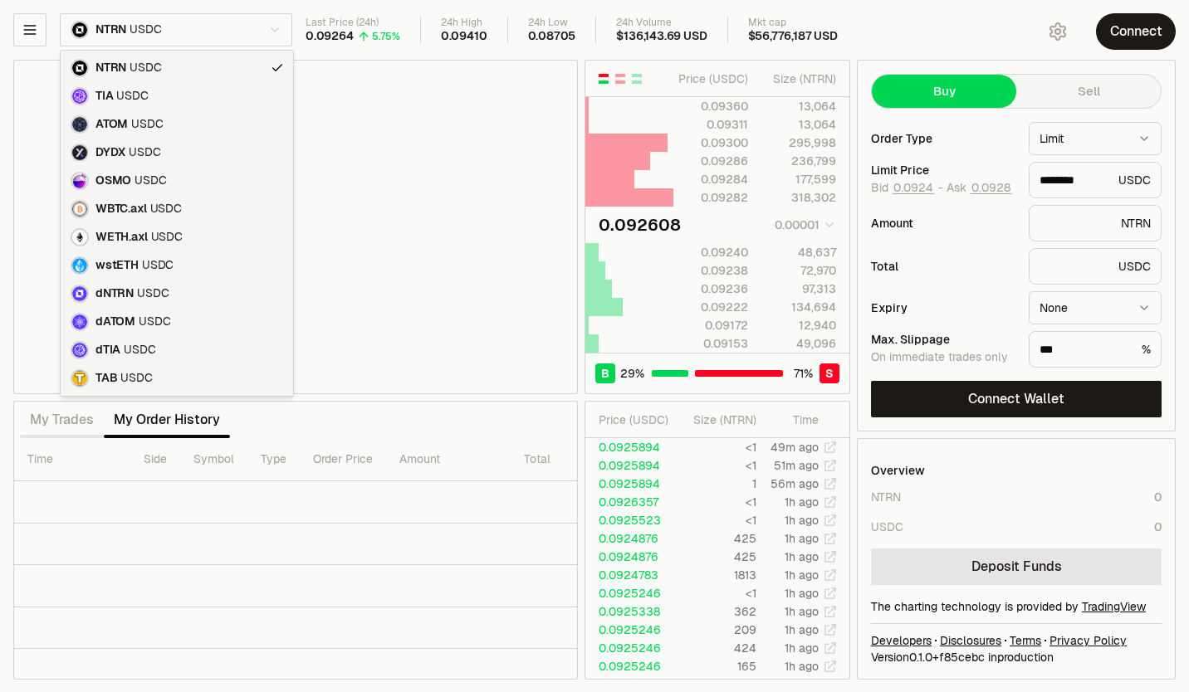
click at [275, 27] on html "Neutron Balance Earn Supervaults Bridge Orderbook Stake Ecosystem Governance Do…" at bounding box center [594, 346] width 1189 height 693
type input "********"
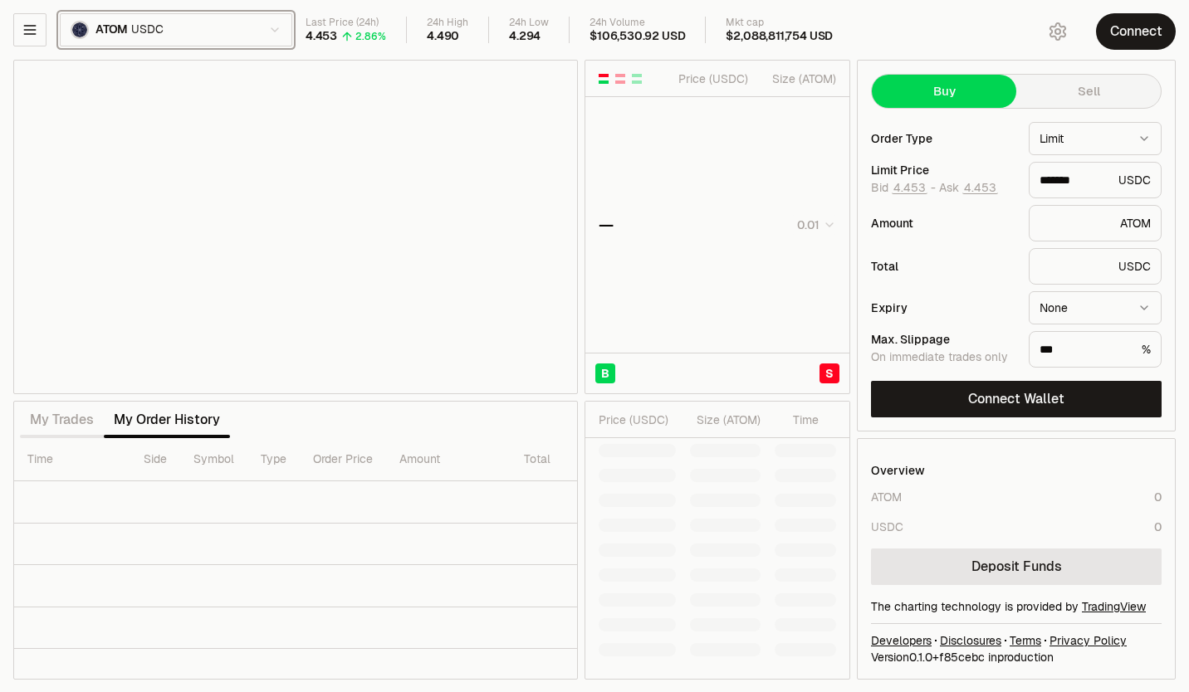
type input "*******"
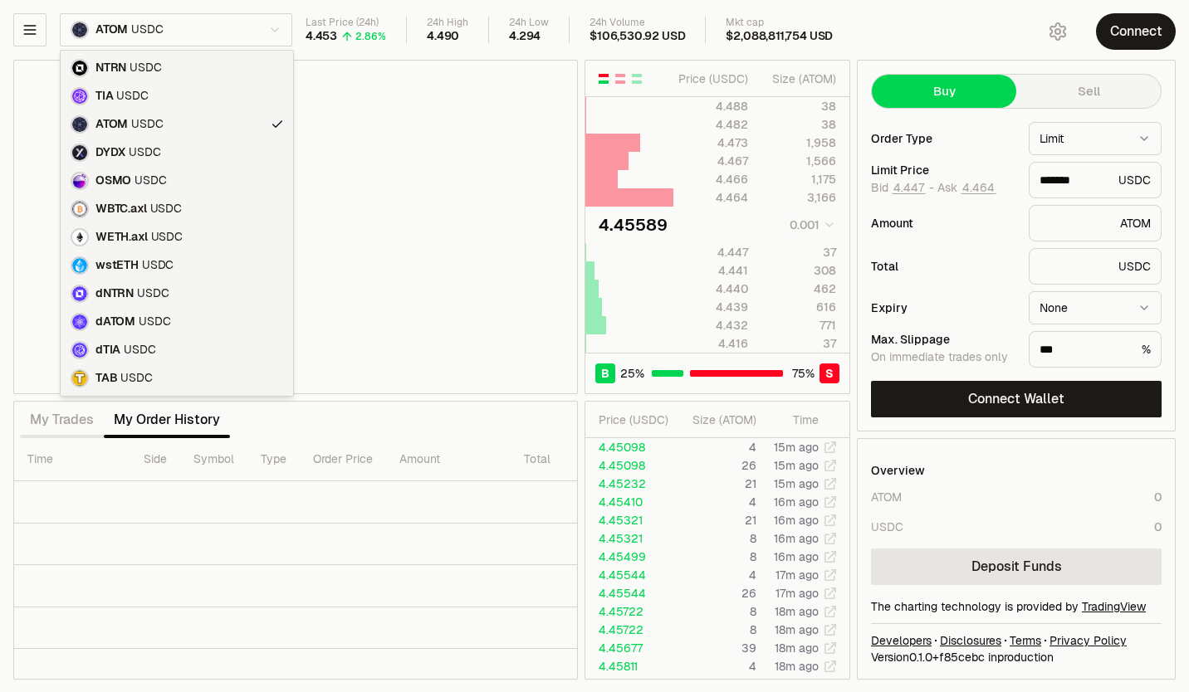
click at [283, 32] on html "Neutron Balance Earn Supervaults Bridge Orderbook Stake Ecosystem Governance Do…" at bounding box center [594, 346] width 1189 height 693
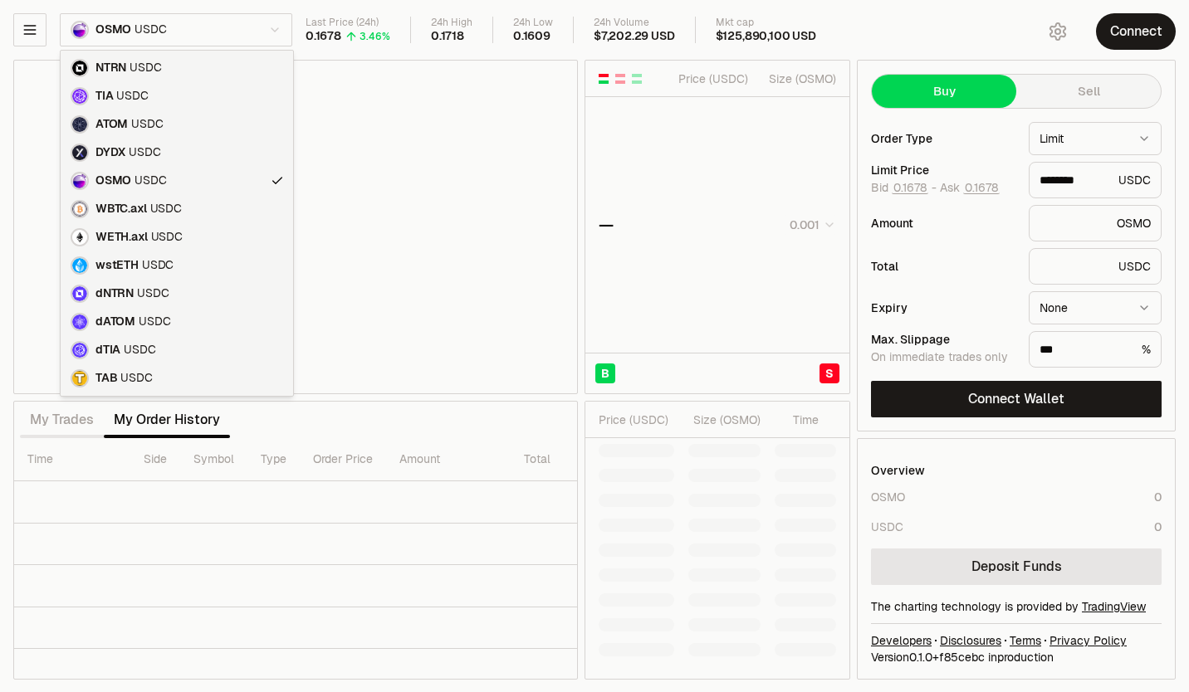
type input "********"
click at [227, 32] on html "Neutron Balance Earn Supervaults Bridge Orderbook Stake Ecosystem Governance Do…" at bounding box center [594, 346] width 1189 height 693
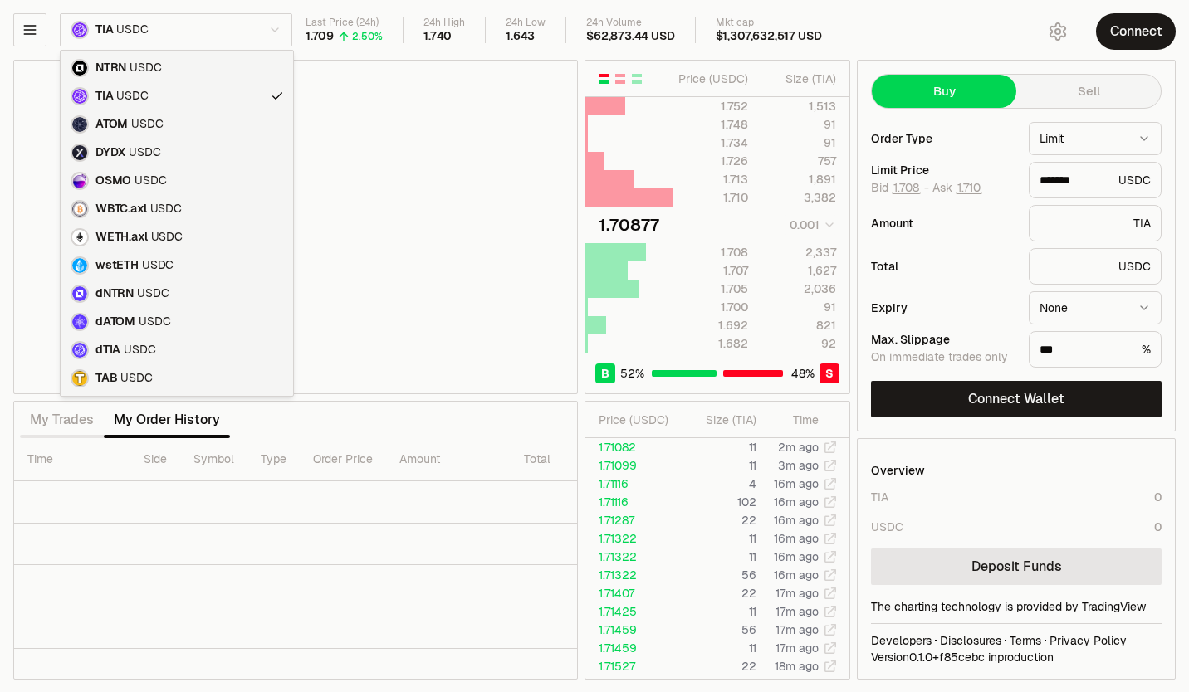
click at [237, 32] on html "Neutron Balance Earn Supervaults Bridge Orderbook Stake Ecosystem Governance Do…" at bounding box center [594, 346] width 1189 height 693
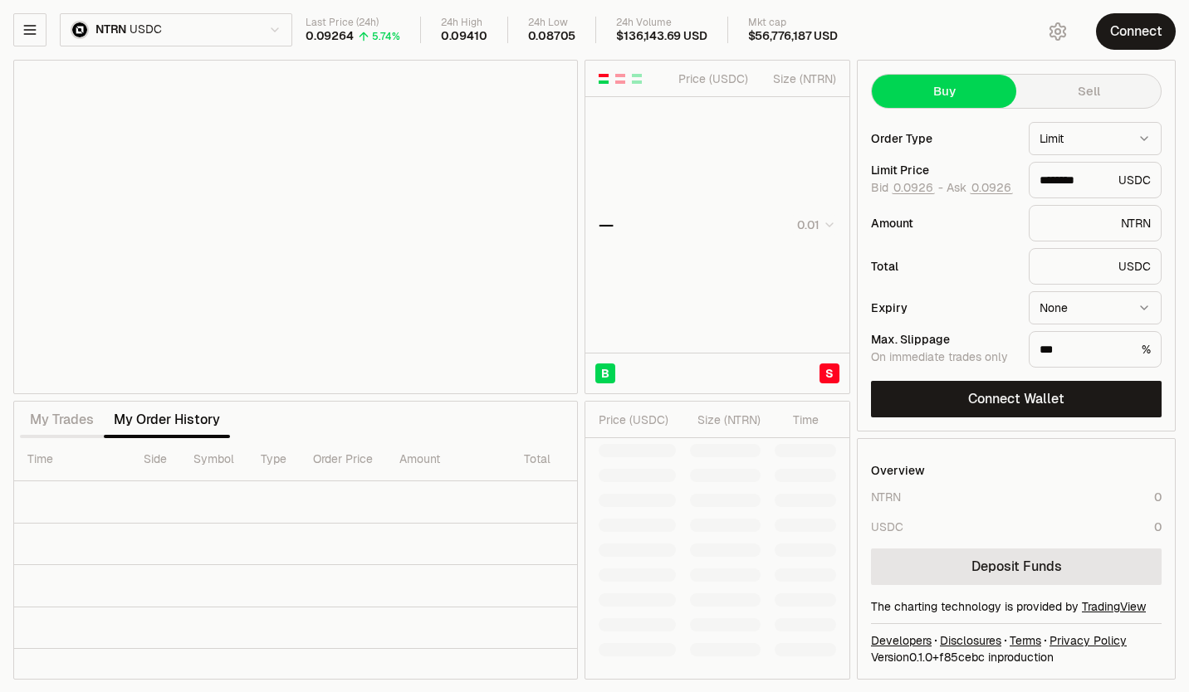
click at [32, 29] on icon "button" at bounding box center [29, 30] width 11 height 8
type input "********"
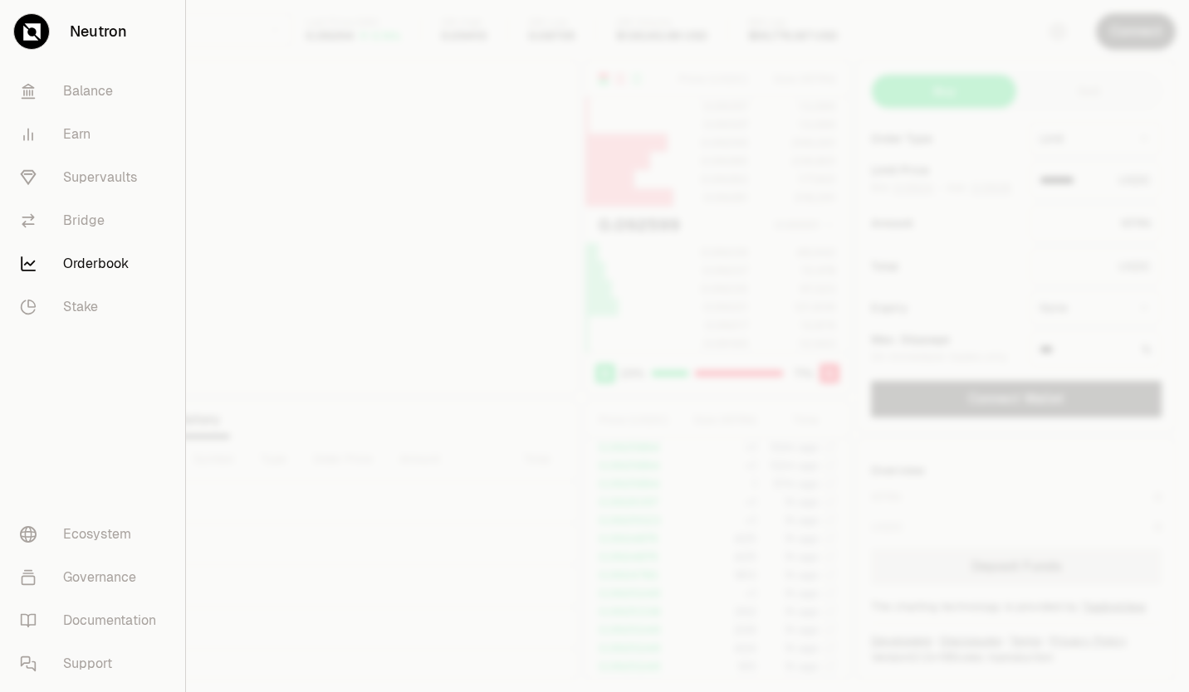
click at [264, 81] on div at bounding box center [594, 346] width 1189 height 692
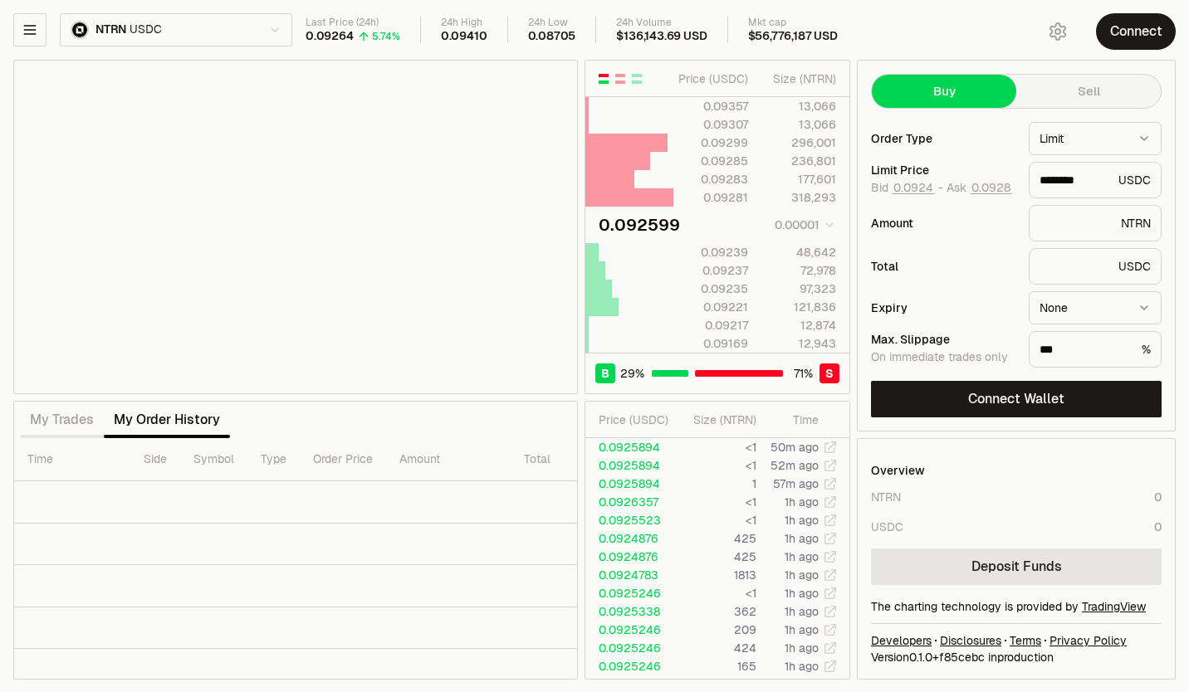
click at [1142, 136] on html "Neutron Balance Earn Supervaults Bridge Orderbook Stake Ecosystem Governance Do…" at bounding box center [594, 346] width 1189 height 693
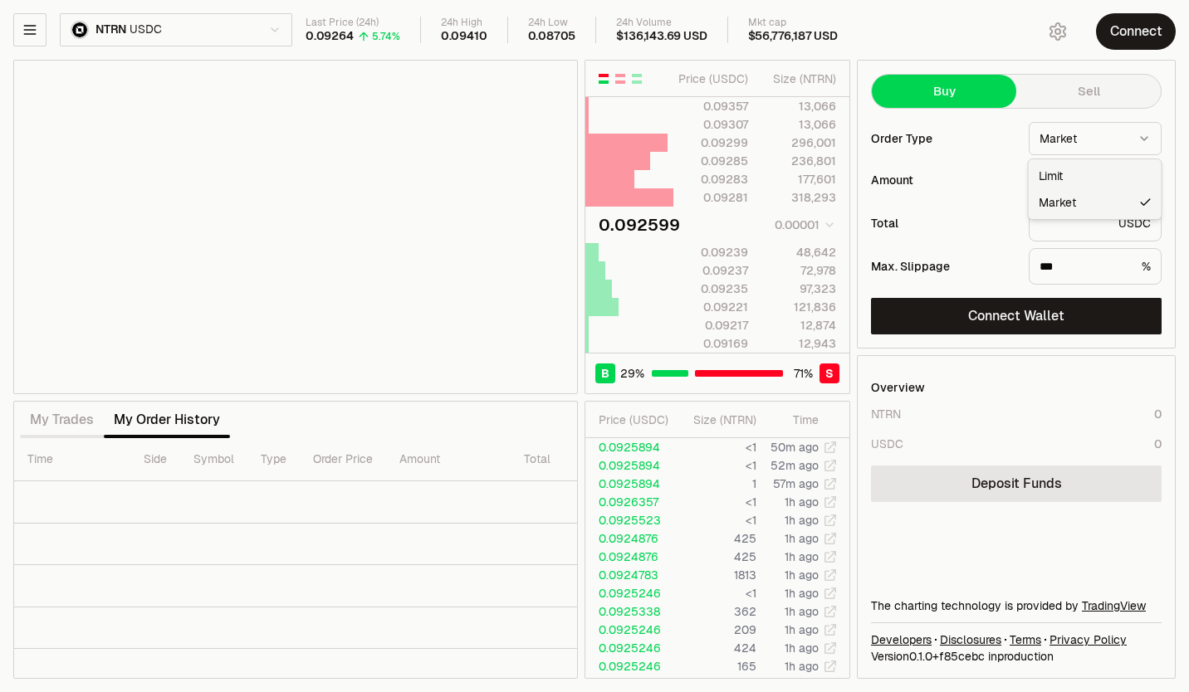
click at [1098, 144] on html "Neutron Balance Earn Supervaults Bridge Orderbook Stake Ecosystem Governance Do…" at bounding box center [594, 346] width 1189 height 692
click at [966, 191] on html "Neutron Balance Earn Supervaults Bridge Orderbook Stake Ecosystem Governance Do…" at bounding box center [594, 346] width 1189 height 692
click at [950, 216] on div "Total USDC" at bounding box center [1016, 223] width 291 height 37
click at [1095, 140] on html "Neutron Balance Earn Supervaults Bridge Orderbook Stake Ecosystem Governance Do…" at bounding box center [594, 346] width 1189 height 692
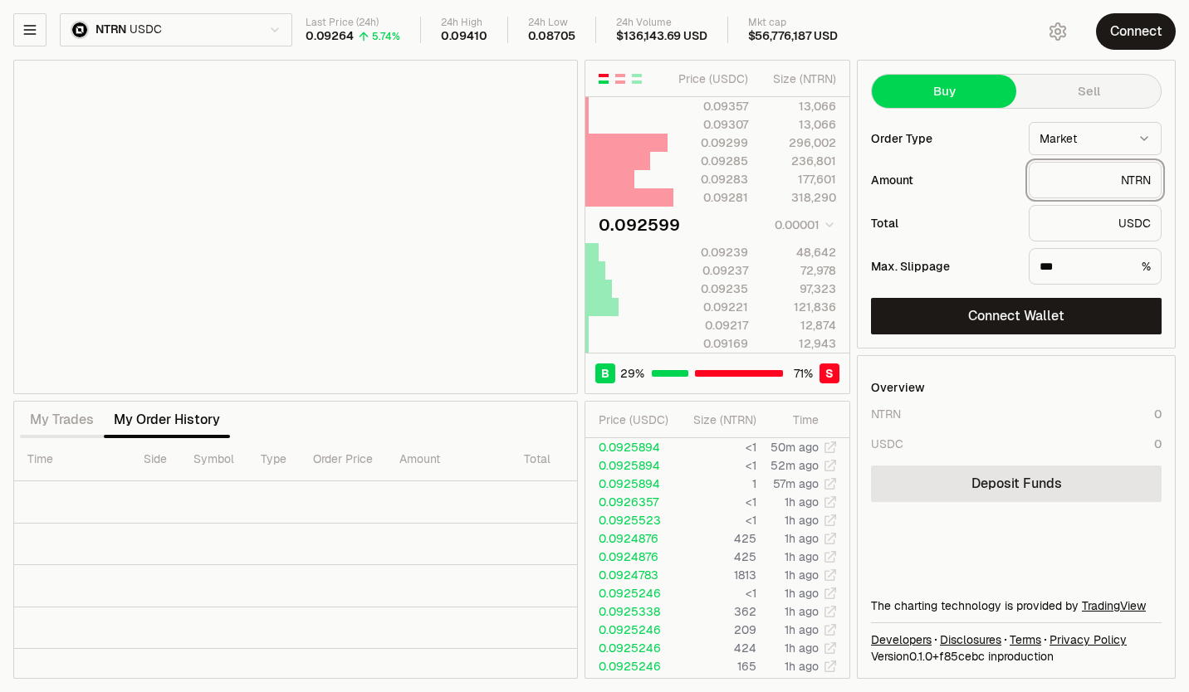
click at [1068, 183] on input "text" at bounding box center [1076, 180] width 75 height 17
click at [1078, 90] on button "Sell" at bounding box center [1088, 91] width 144 height 33
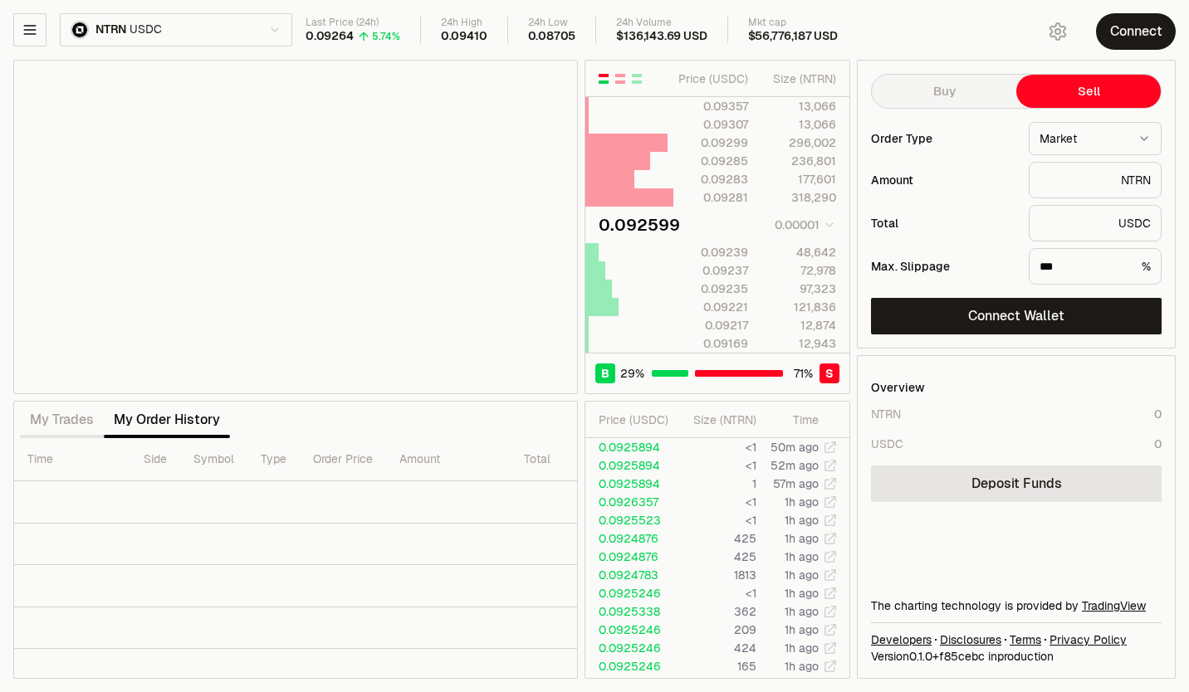
click at [1059, 189] on div "NTRN" at bounding box center [1095, 180] width 133 height 37
click at [1055, 232] on div "USDC" at bounding box center [1095, 223] width 133 height 37
click at [1059, 183] on input "text" at bounding box center [1076, 180] width 75 height 17
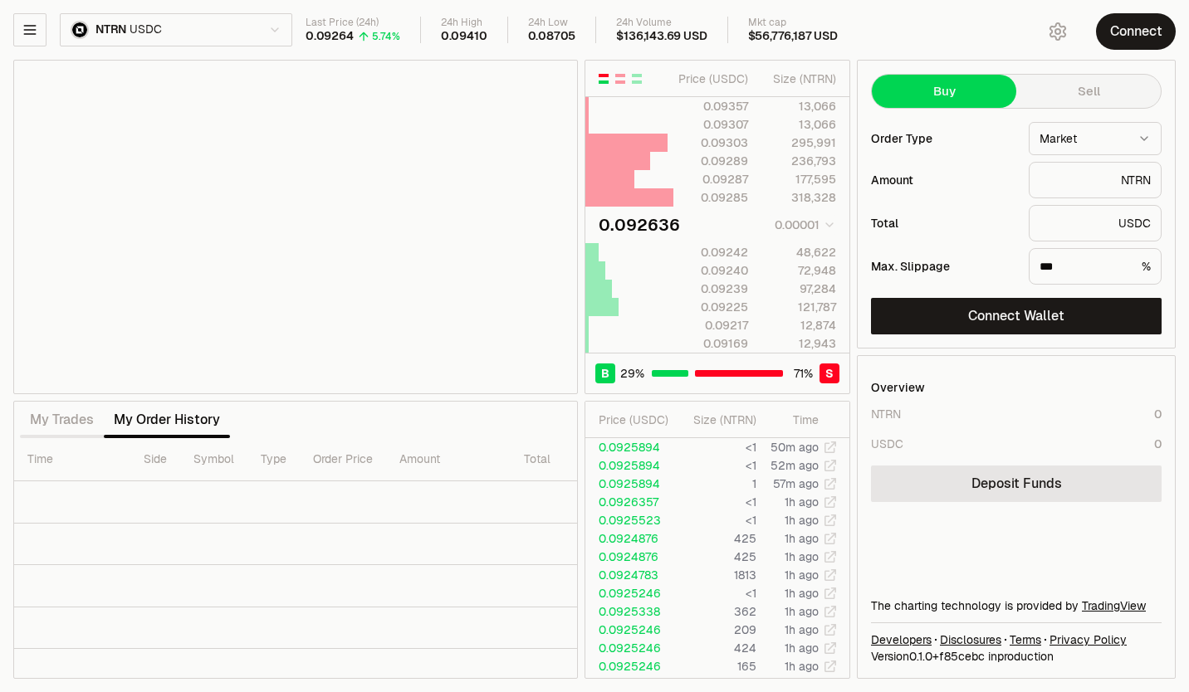
click at [977, 98] on button "Buy" at bounding box center [944, 91] width 144 height 33
click at [1057, 180] on input "text" at bounding box center [1076, 180] width 75 height 17
click at [1068, 139] on html "Neutron Balance Earn Supervaults Bridge Orderbook Stake Ecosystem Governance Do…" at bounding box center [594, 346] width 1189 height 692
select select "*****"
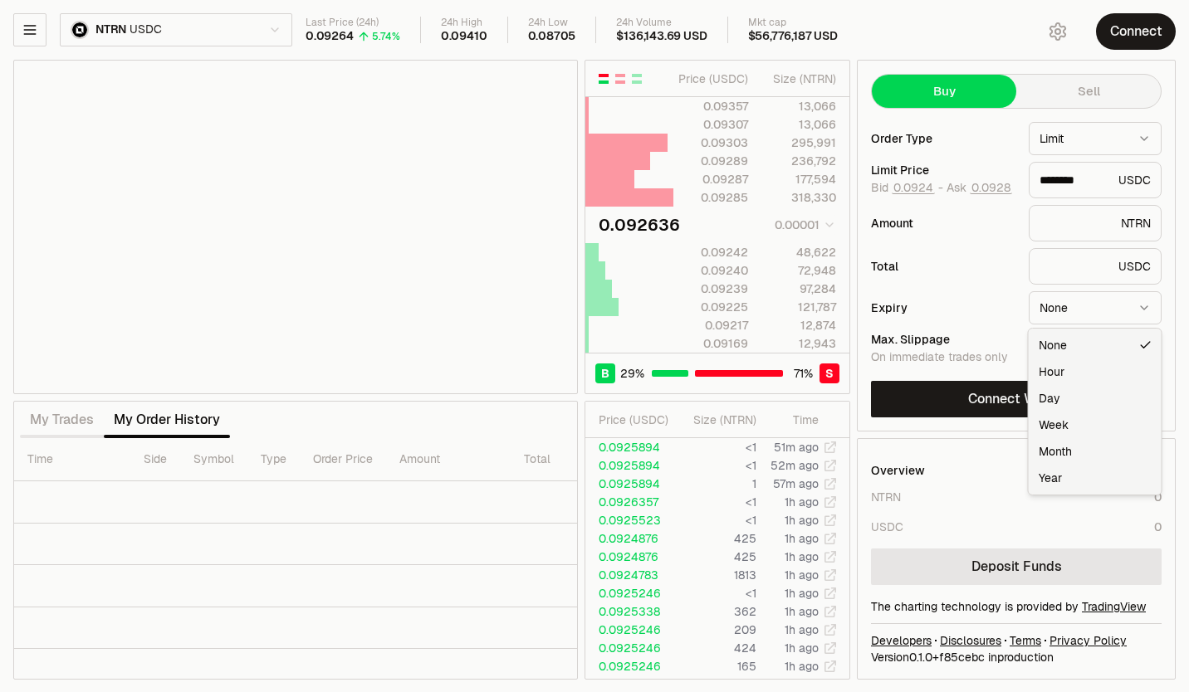
click at [1086, 308] on html "Neutron Balance Earn Supervaults Bridge Orderbook Stake Ecosystem Governance Do…" at bounding box center [594, 346] width 1189 height 693
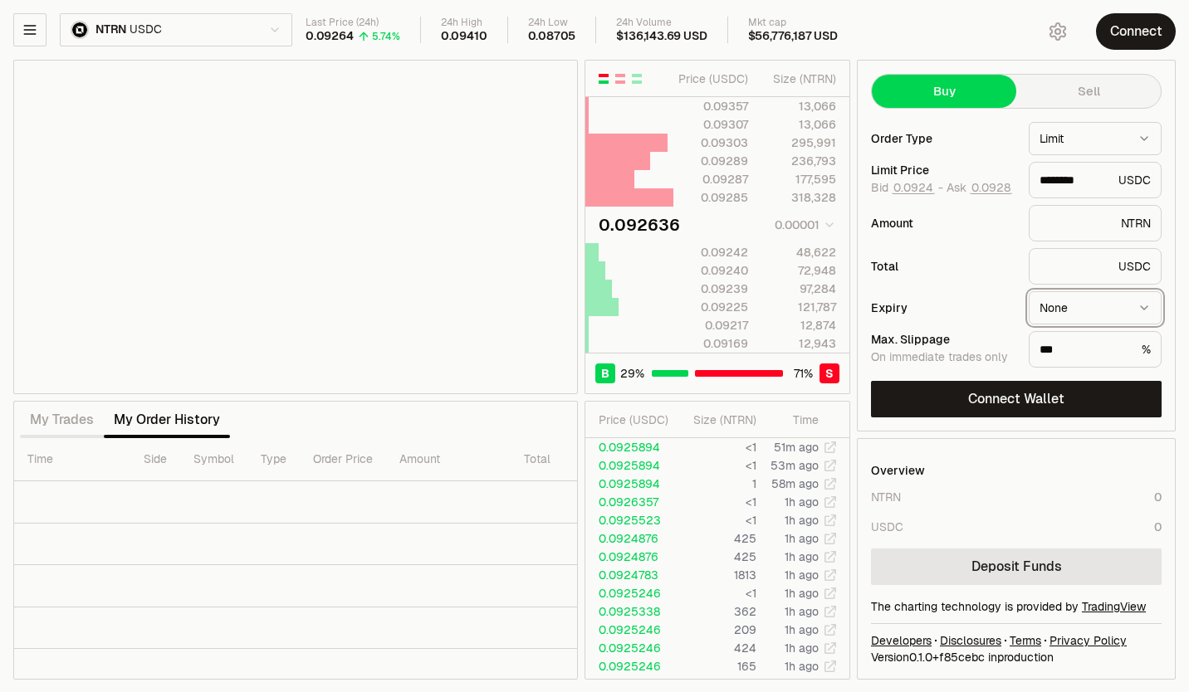
click at [994, 310] on html "Neutron Balance Earn Supervaults Bridge Orderbook Stake Ecosystem Governance Do…" at bounding box center [594, 346] width 1189 height 693
click at [1049, 229] on input "text" at bounding box center [1076, 223] width 75 height 17
click at [1053, 265] on input "text" at bounding box center [1075, 266] width 72 height 17
click at [1060, 224] on input "text" at bounding box center [1076, 223] width 75 height 17
click at [951, 250] on div "Total USDC" at bounding box center [1016, 266] width 291 height 37
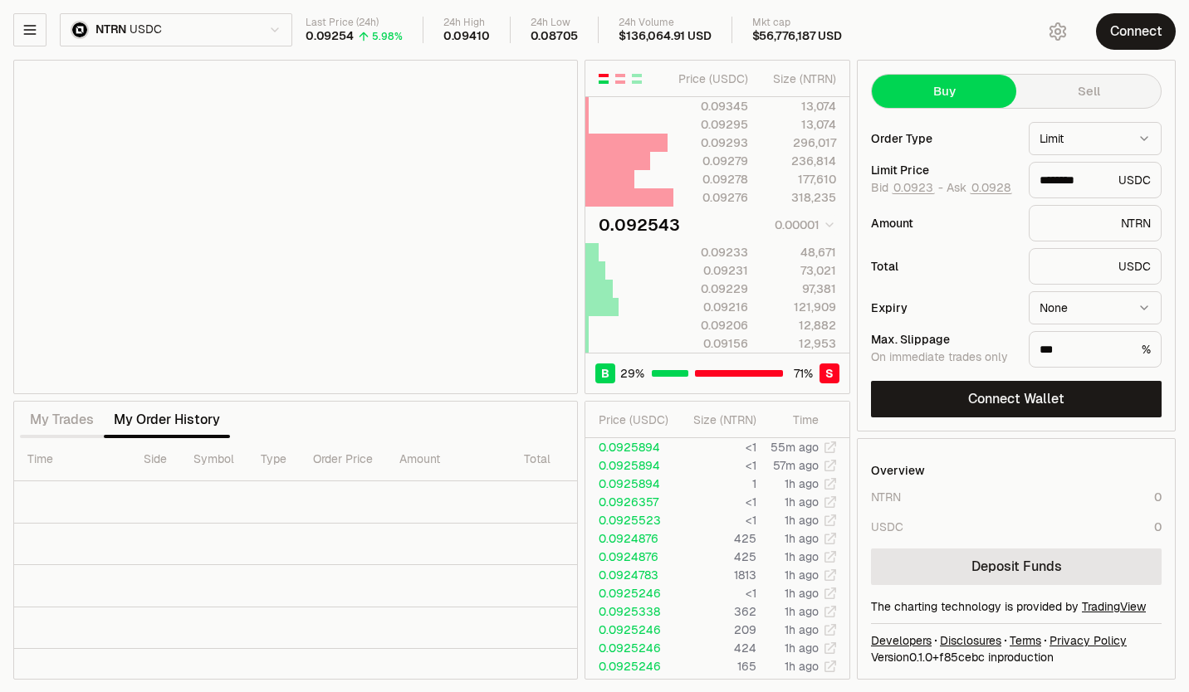
click at [951, 250] on div "Total USDC" at bounding box center [1016, 266] width 291 height 37
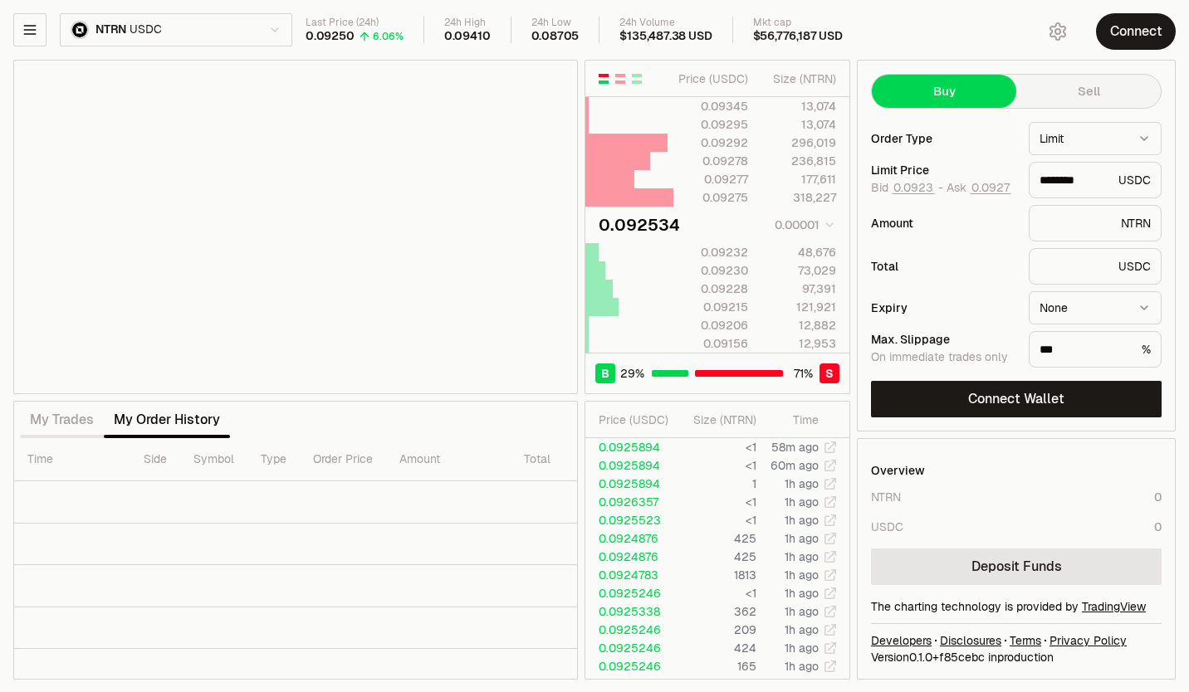
click at [36, 32] on icon "button" at bounding box center [30, 30] width 17 height 17
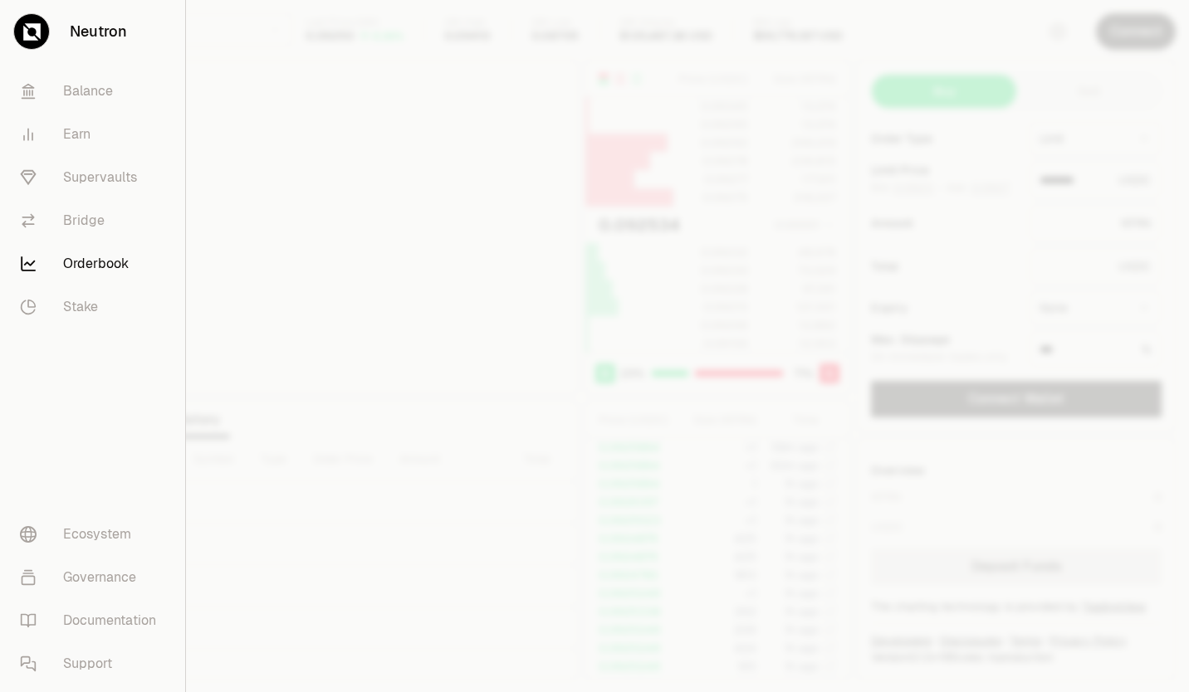
type input "********"
click at [72, 305] on link "Stake" at bounding box center [93, 307] width 172 height 43
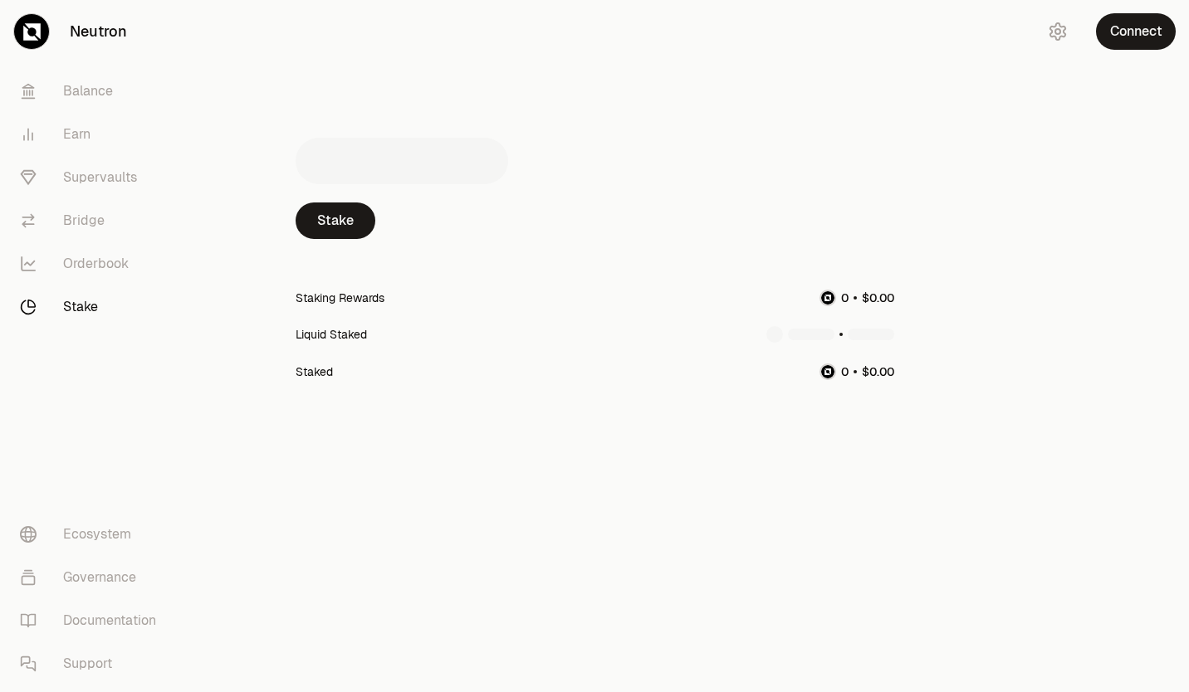
click at [84, 100] on link "Balance" at bounding box center [93, 91] width 173 height 43
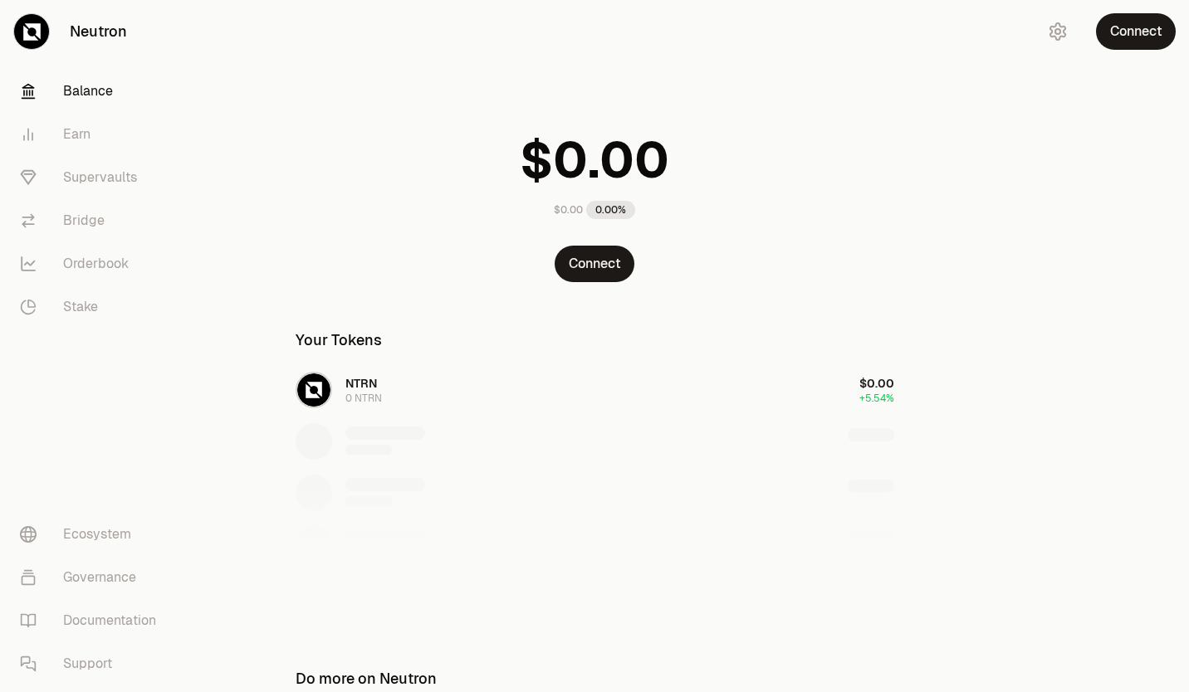
click at [89, 175] on link "Supervaults" at bounding box center [93, 177] width 173 height 43
